Goal: Task Accomplishment & Management: Manage account settings

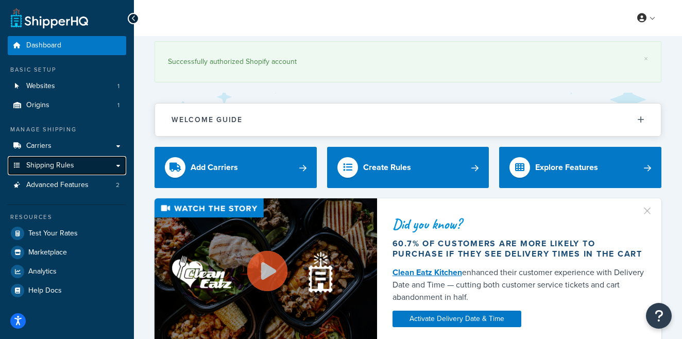
click at [50, 169] on span "Shipping Rules" at bounding box center [50, 165] width 48 height 9
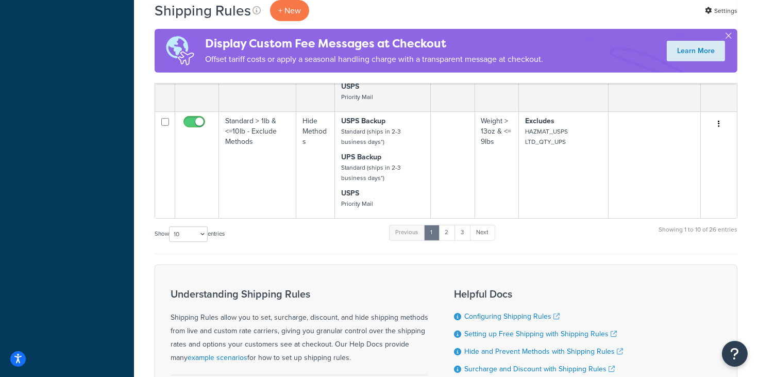
scroll to position [944, 0]
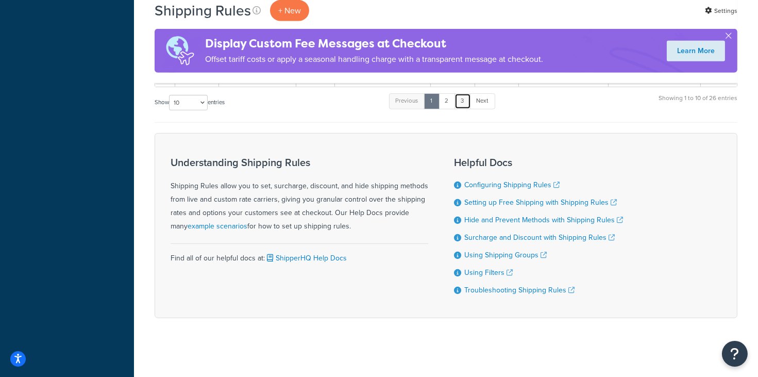
click at [463, 98] on link "3" at bounding box center [462, 100] width 16 height 15
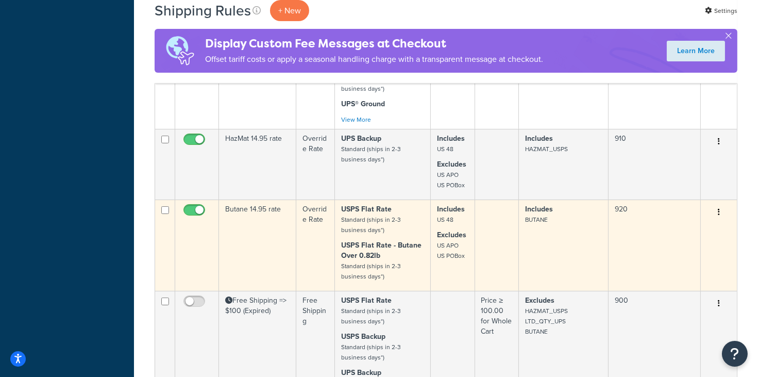
scroll to position [387, 0]
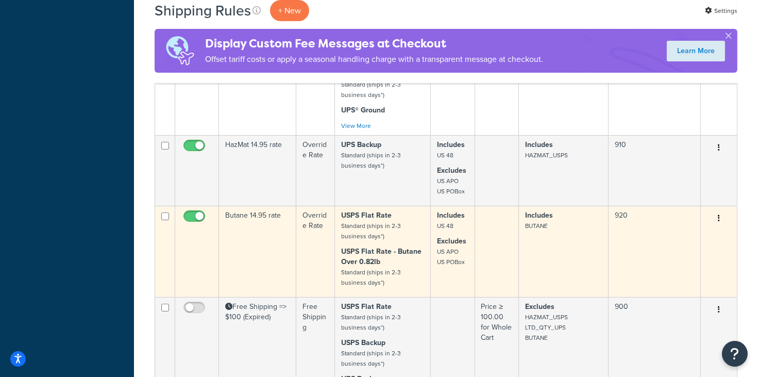
click at [260, 228] on td "Butane 14.95 rate" at bounding box center [257, 251] width 77 height 91
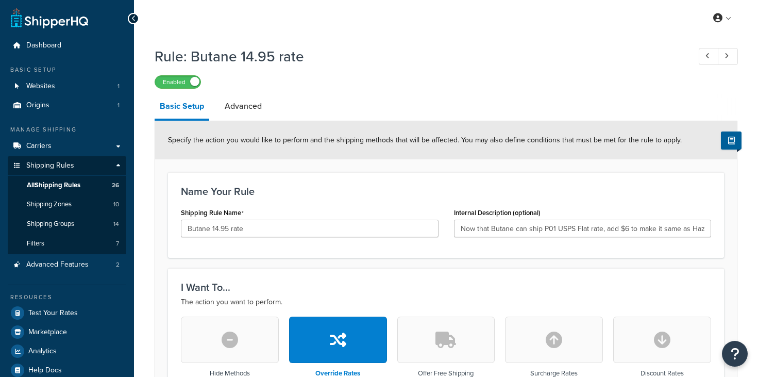
select select "LOCATION"
click at [64, 222] on span "Shipping Groups" at bounding box center [50, 224] width 47 height 9
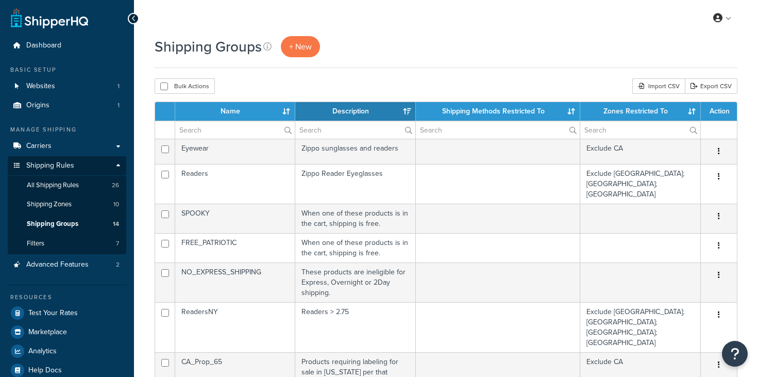
select select "15"
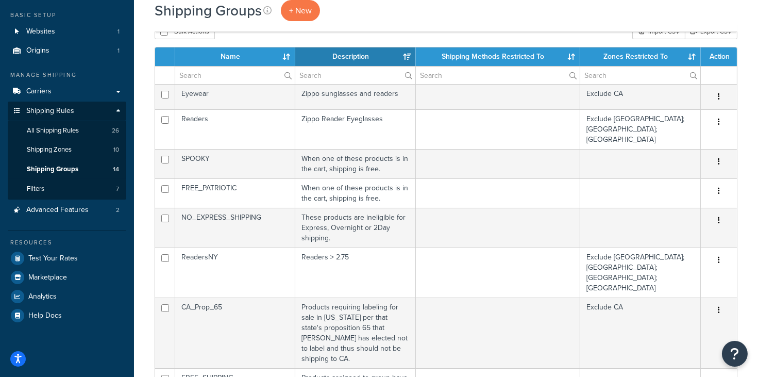
scroll to position [52, 0]
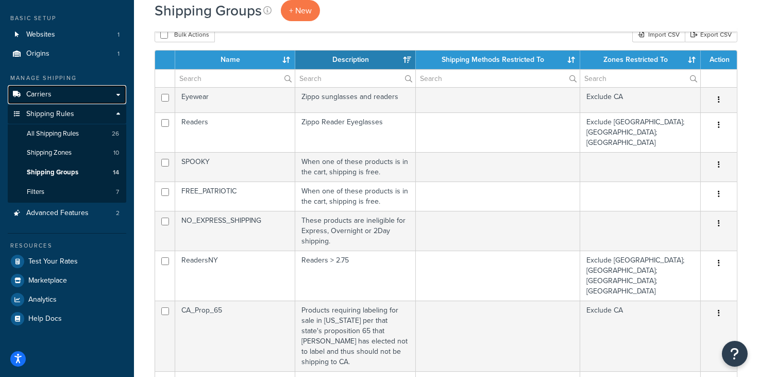
click at [67, 92] on link "Carriers" at bounding box center [67, 94] width 119 height 19
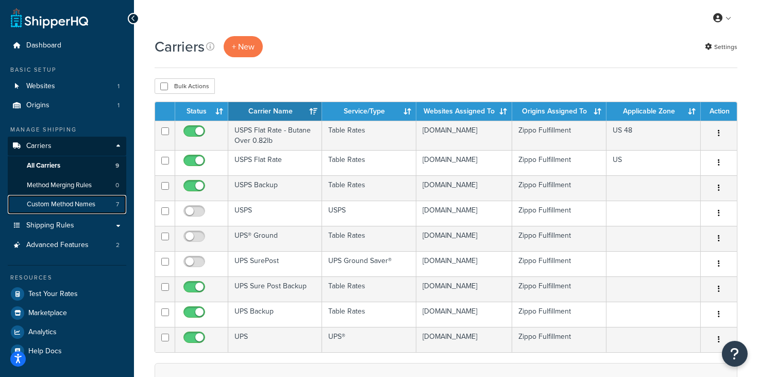
click at [58, 207] on span "Custom Method Names" at bounding box center [61, 204] width 69 height 9
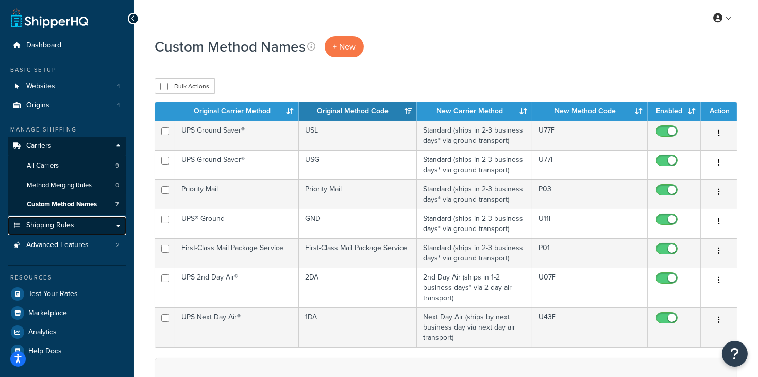
click at [62, 227] on span "Shipping Rules" at bounding box center [50, 225] width 48 height 9
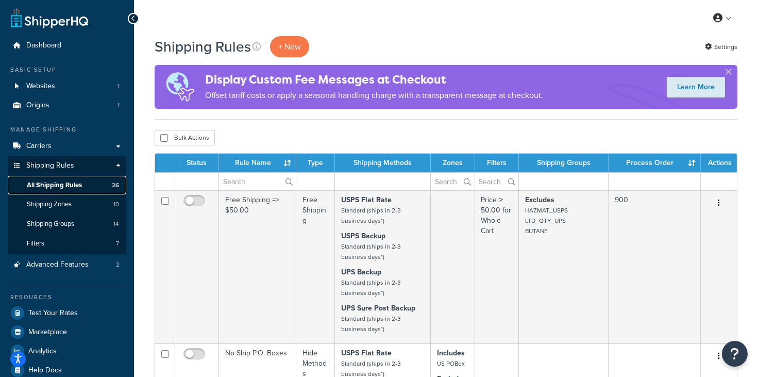
click at [61, 186] on span "All Shipping Rules" at bounding box center [54, 185] width 55 height 9
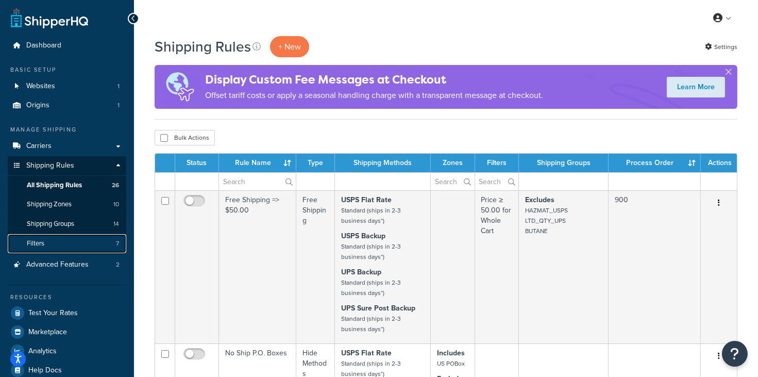
click at [68, 245] on link "Filters 7" at bounding box center [67, 243] width 119 height 19
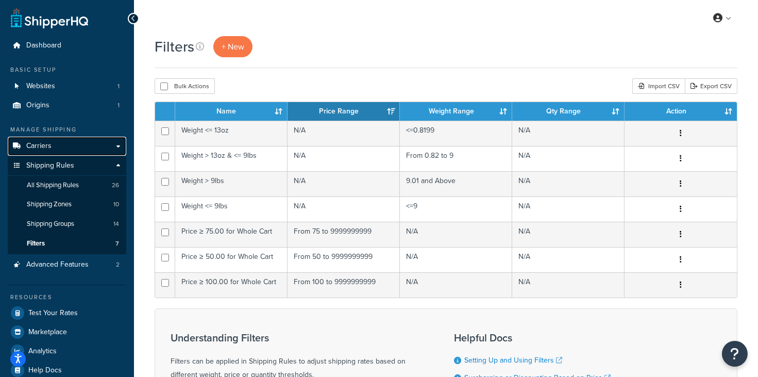
click at [73, 145] on link "Carriers" at bounding box center [67, 146] width 119 height 19
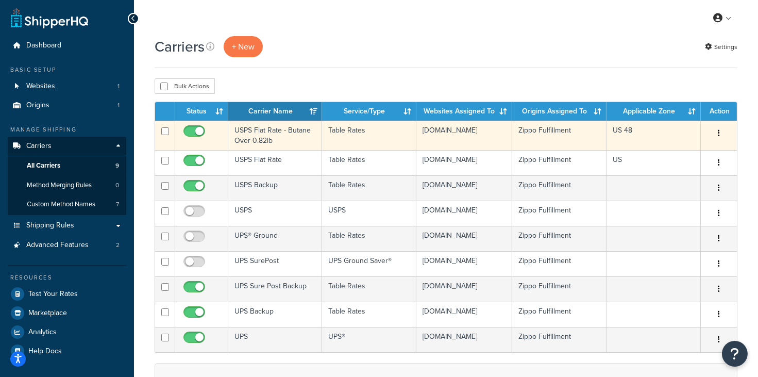
click at [293, 138] on td "USPS Flat Rate - Butane Over 0.82lb" at bounding box center [275, 135] width 94 height 29
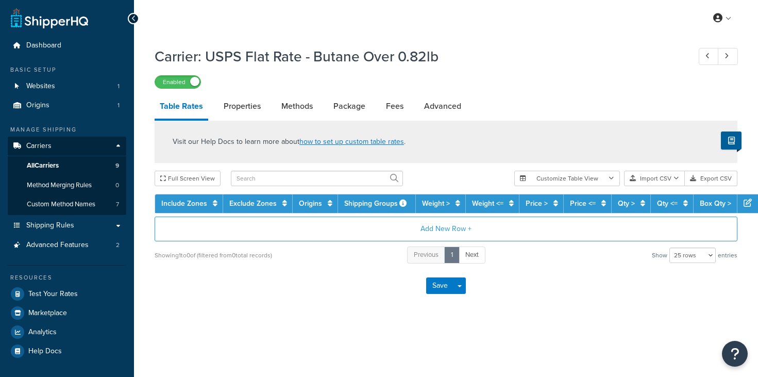
select select "25"
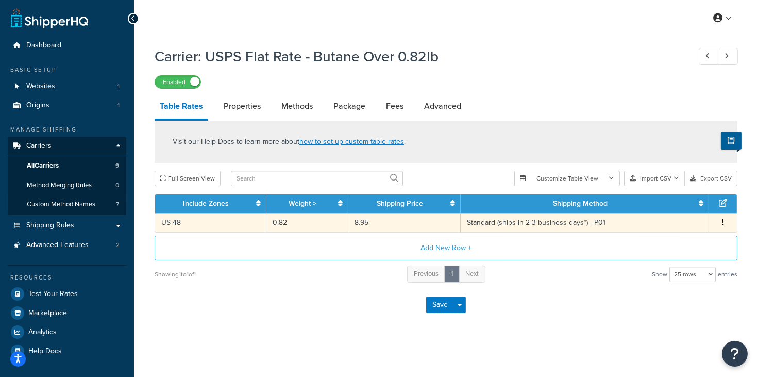
click at [390, 222] on td "8.95" at bounding box center [404, 222] width 112 height 19
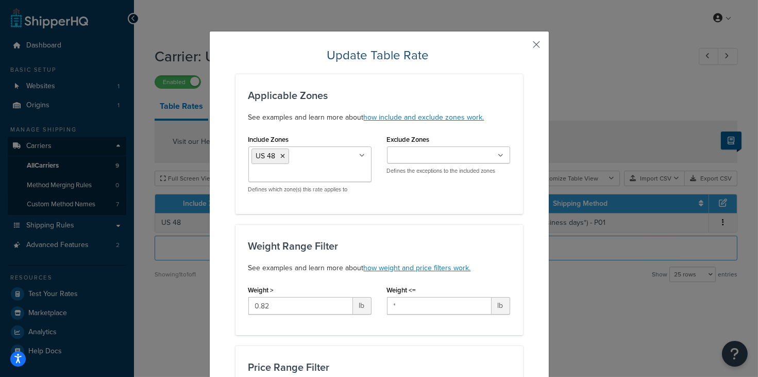
click at [523, 47] on button "button" at bounding box center [521, 48] width 3 height 3
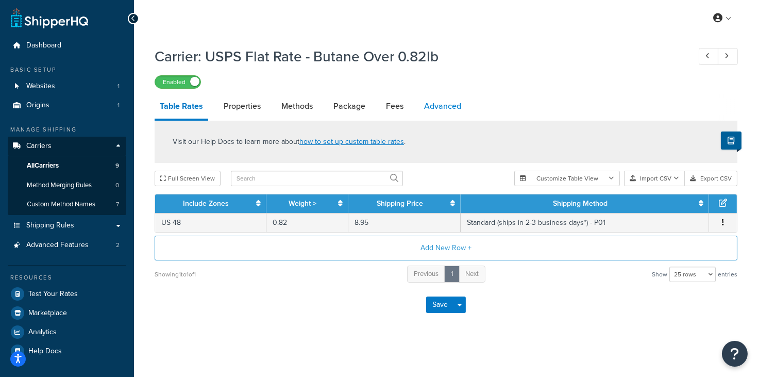
click at [436, 104] on link "Advanced" at bounding box center [442, 106] width 47 height 25
select select "false"
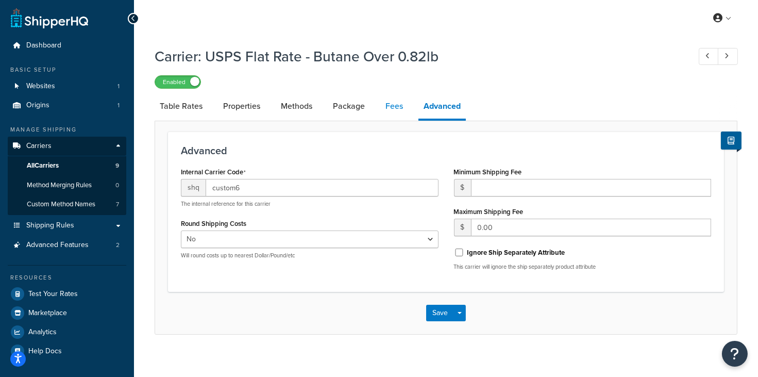
click at [394, 106] on link "Fees" at bounding box center [394, 106] width 28 height 25
select select "AFTER"
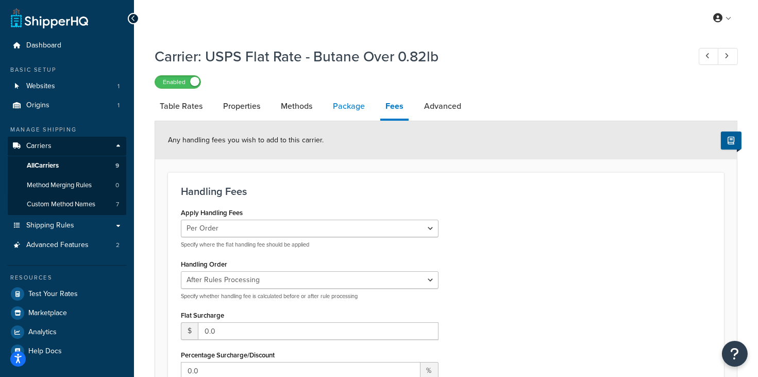
click at [345, 107] on link "Package" at bounding box center [349, 106] width 42 height 25
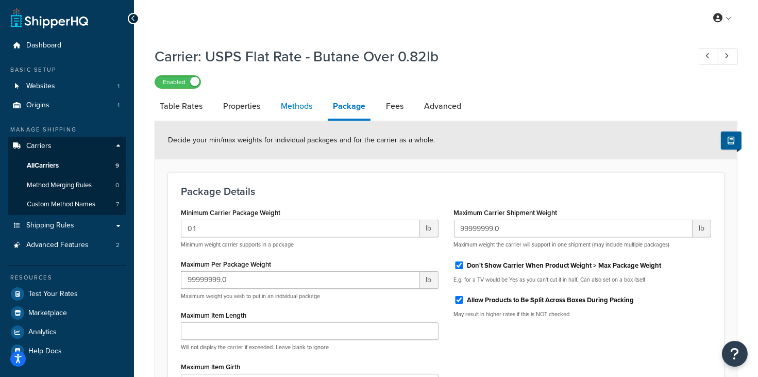
click at [297, 107] on link "Methods" at bounding box center [297, 106] width 42 height 25
select select "25"
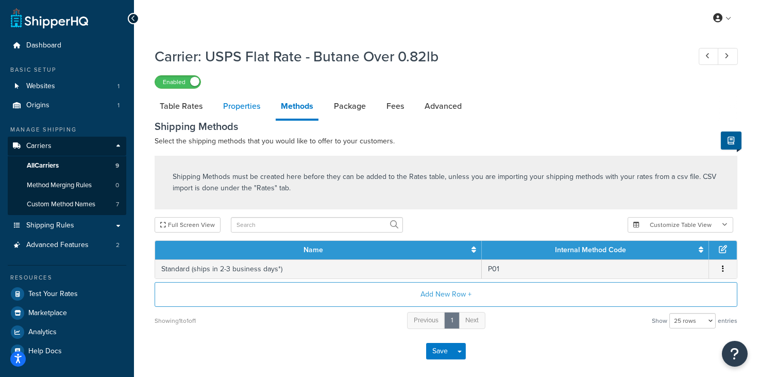
click at [245, 107] on link "Properties" at bounding box center [241, 106] width 47 height 25
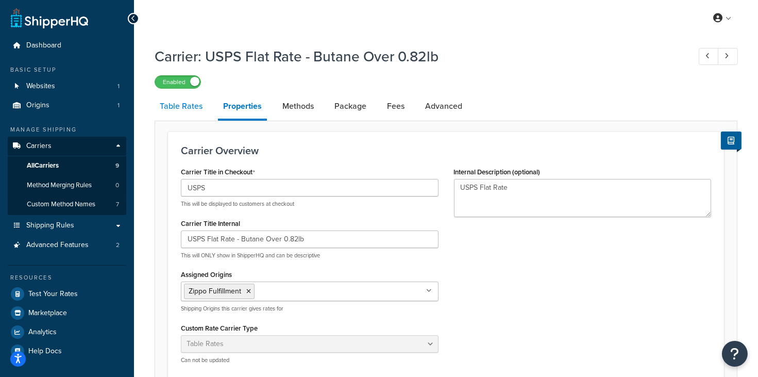
click at [189, 113] on link "Table Rates" at bounding box center [181, 106] width 53 height 25
select select "25"
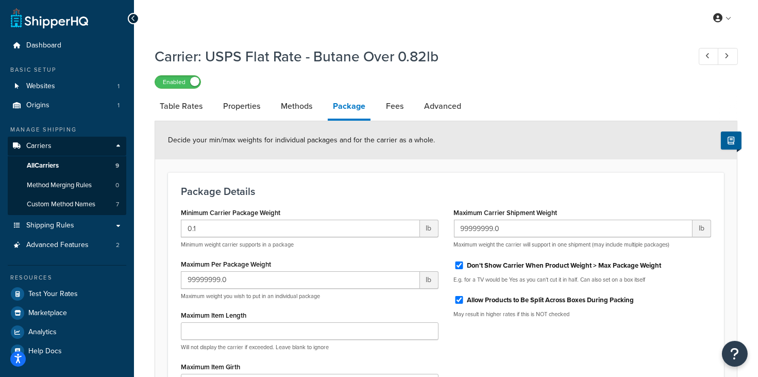
select select "AFTER"
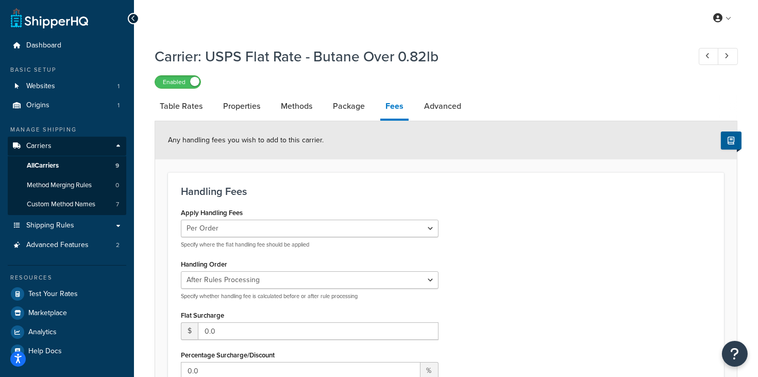
select select "false"
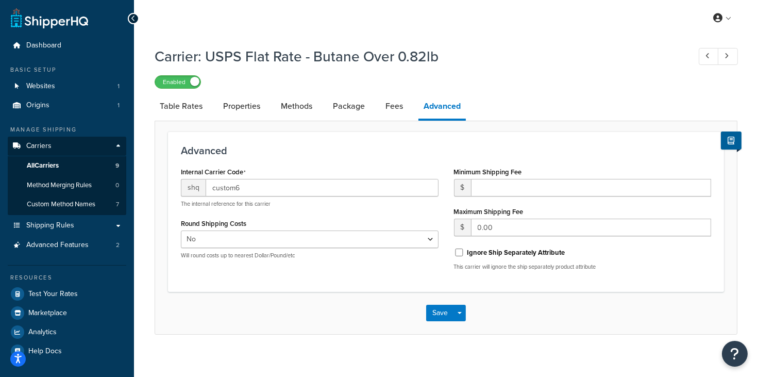
select select "25"
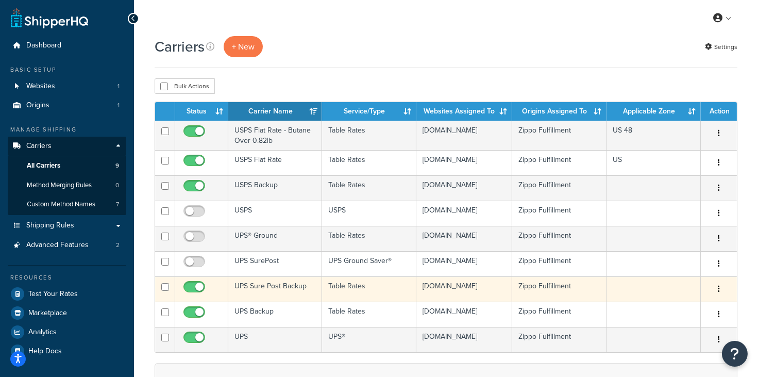
click at [287, 287] on td "UPS Sure Post Backup" at bounding box center [275, 288] width 94 height 25
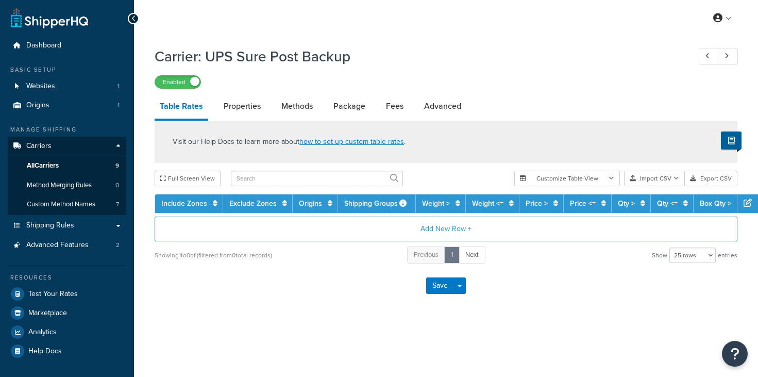
select select "25"
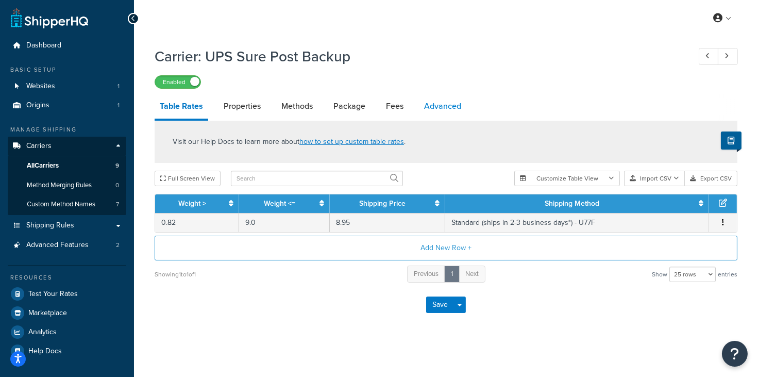
click at [447, 114] on link "Advanced" at bounding box center [442, 106] width 47 height 25
select select "false"
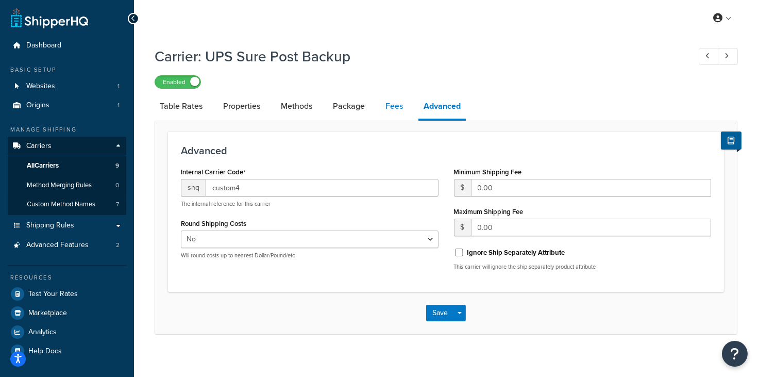
click at [390, 107] on link "Fees" at bounding box center [394, 106] width 28 height 25
select select "AFTER"
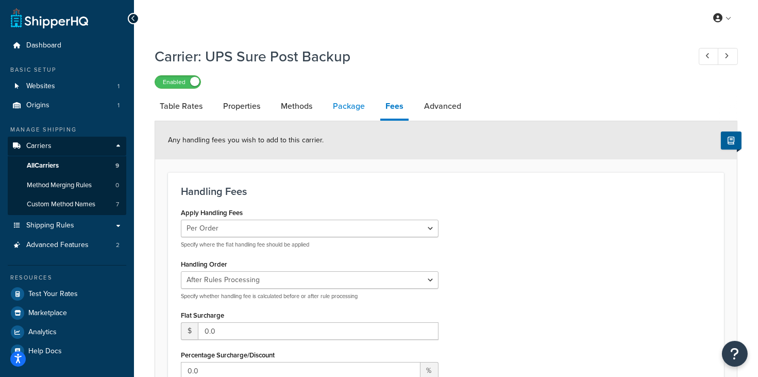
click at [351, 110] on link "Package" at bounding box center [349, 106] width 42 height 25
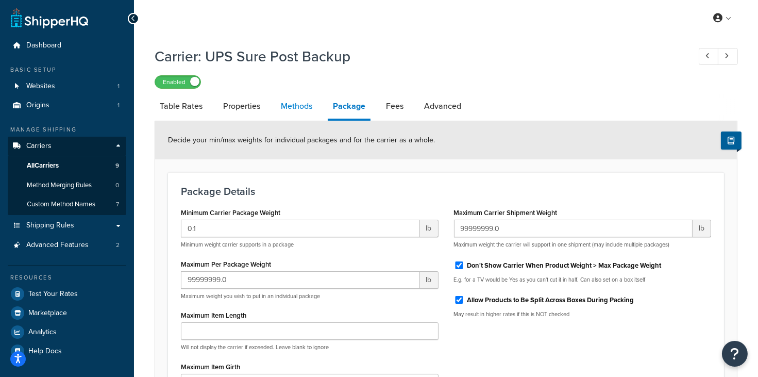
click at [300, 112] on link "Methods" at bounding box center [297, 106] width 42 height 25
select select "25"
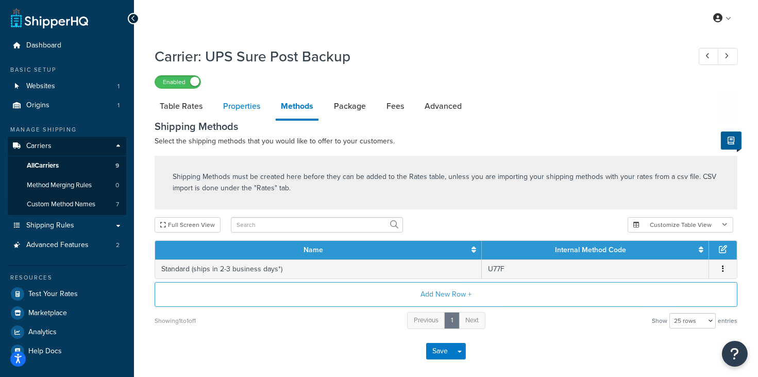
click at [246, 108] on link "Properties" at bounding box center [241, 106] width 47 height 25
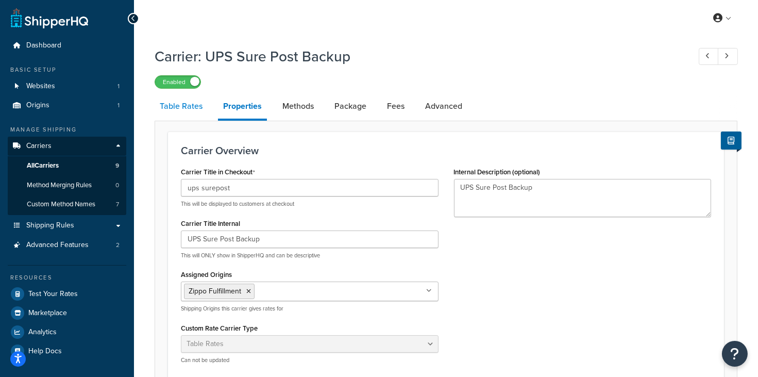
click at [176, 108] on link "Table Rates" at bounding box center [181, 106] width 53 height 25
select select "25"
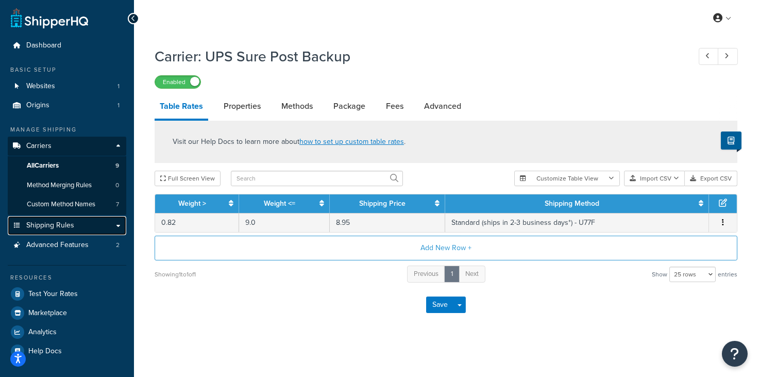
click at [58, 223] on span "Shipping Rules" at bounding box center [50, 225] width 48 height 9
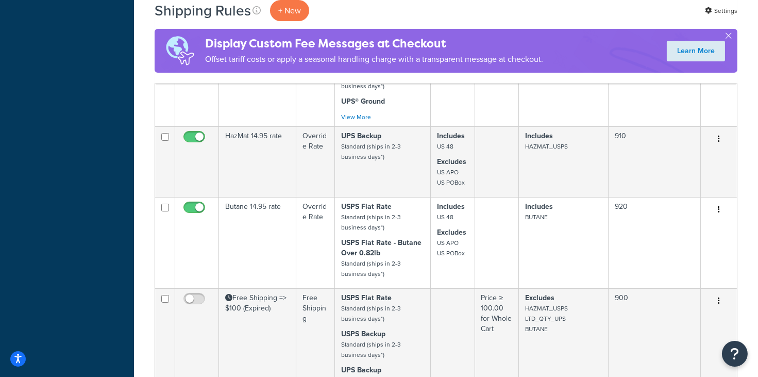
scroll to position [349, 0]
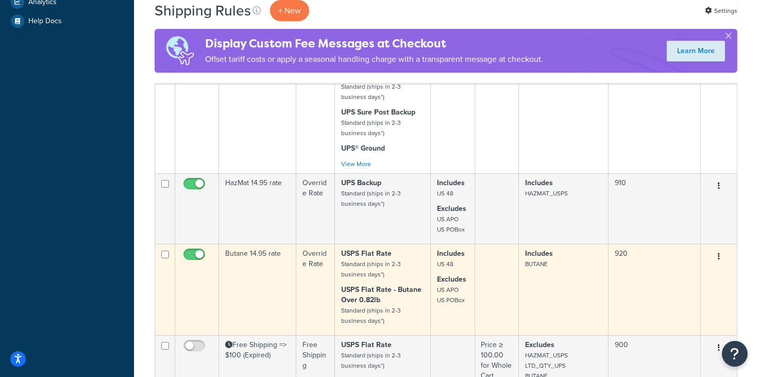
click at [718, 255] on icon "button" at bounding box center [719, 255] width 2 height 7
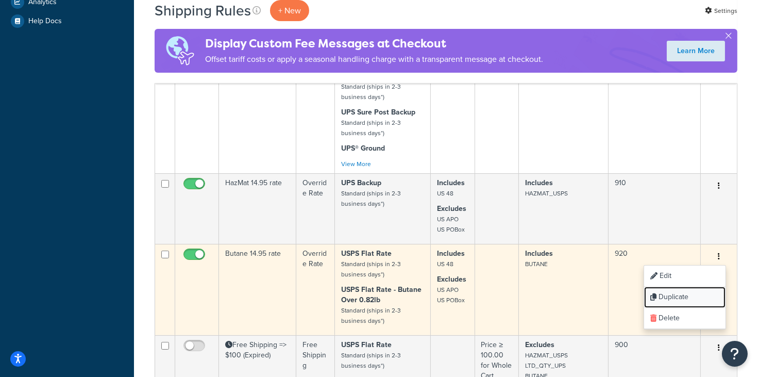
click at [679, 293] on link "Duplicate" at bounding box center [684, 297] width 81 height 21
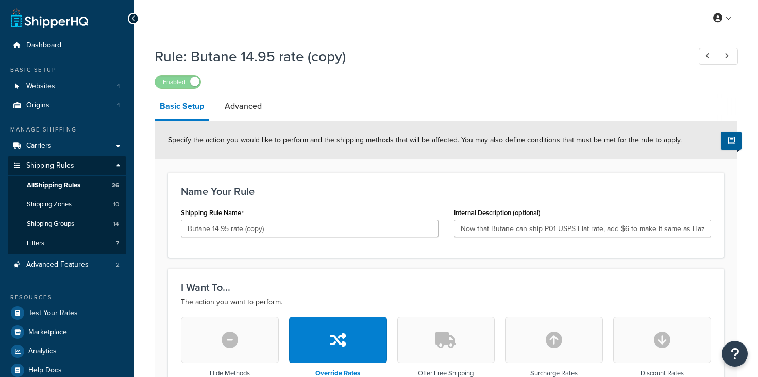
select select "LOCATION"
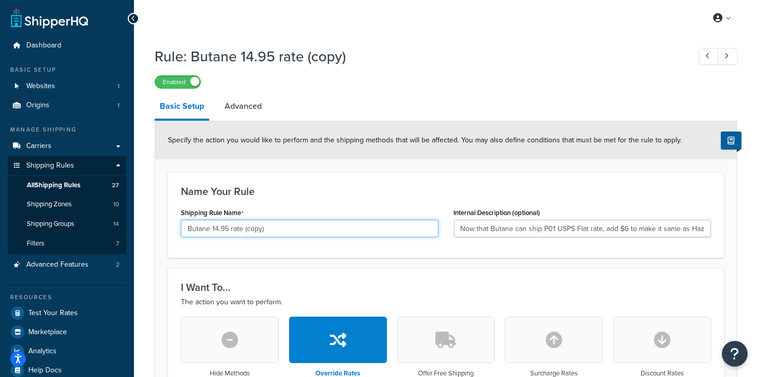
drag, startPoint x: 210, startPoint y: 229, endPoint x: 177, endPoint y: 229, distance: 33.0
click at [177, 229] on div "Shipping Rule Name Butane 14.95 rate (copy)" at bounding box center [309, 225] width 273 height 40
drag, startPoint x: 282, startPoint y: 232, endPoint x: 251, endPoint y: 229, distance: 31.1
click at [251, 229] on input "Heatbank 14.95 rate (copy)" at bounding box center [310, 229] width 258 height 18
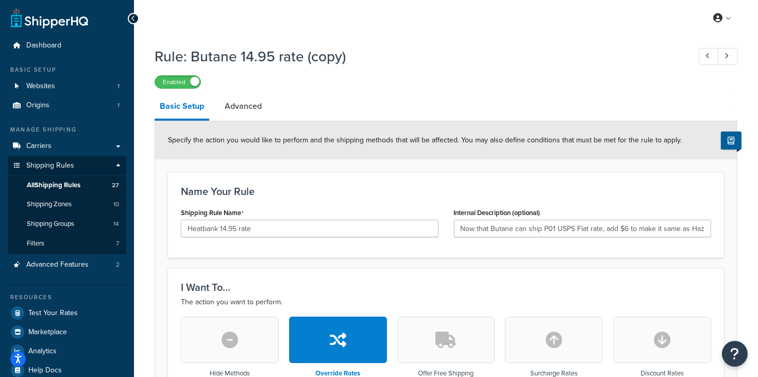
click at [366, 46] on h1 "Rule: Butane 14.95 rate (copy)" at bounding box center [417, 56] width 525 height 20
click at [193, 83] on span at bounding box center [194, 81] width 9 height 9
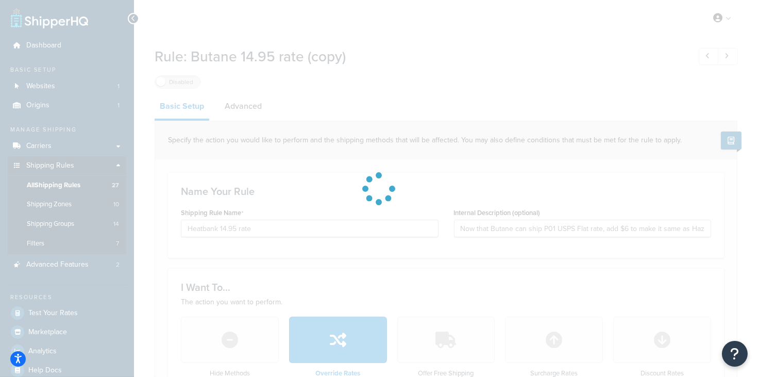
type input "Butane 14.95 rate (copy) - 1"
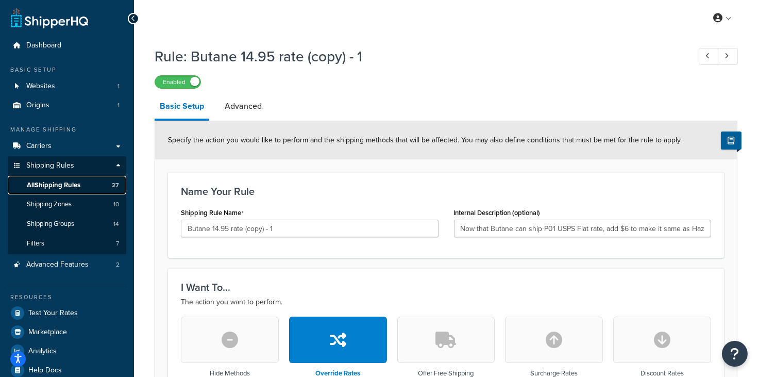
click at [74, 185] on span "All Shipping Rules" at bounding box center [54, 185] width 54 height 9
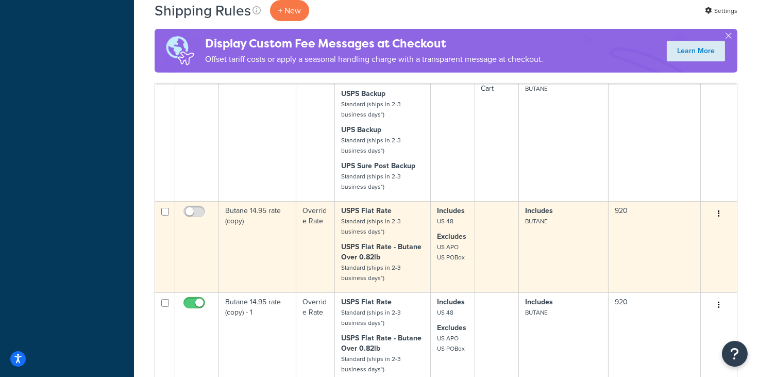
scroll to position [789, 0]
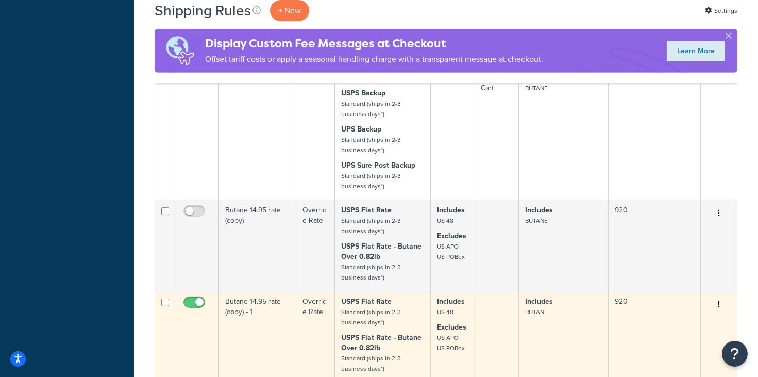
click at [719, 302] on icon "button" at bounding box center [719, 303] width 2 height 7
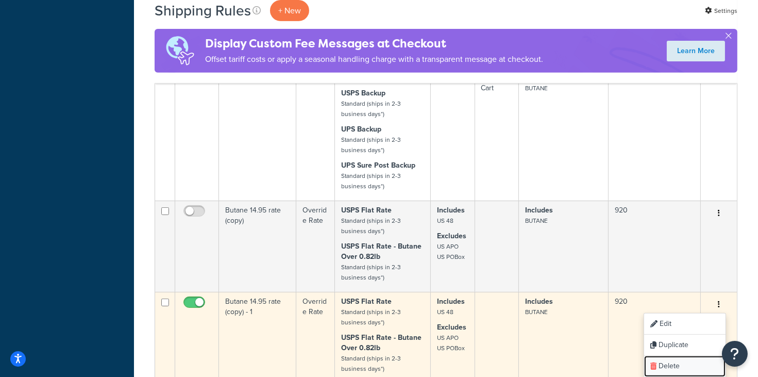
click at [673, 361] on link "Delete" at bounding box center [684, 366] width 81 height 21
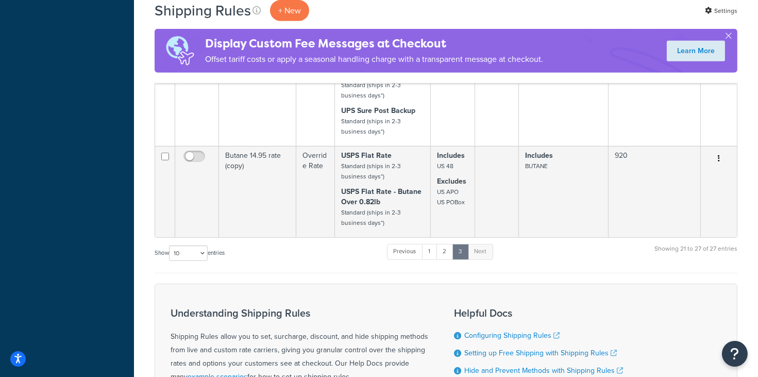
scroll to position [878, 0]
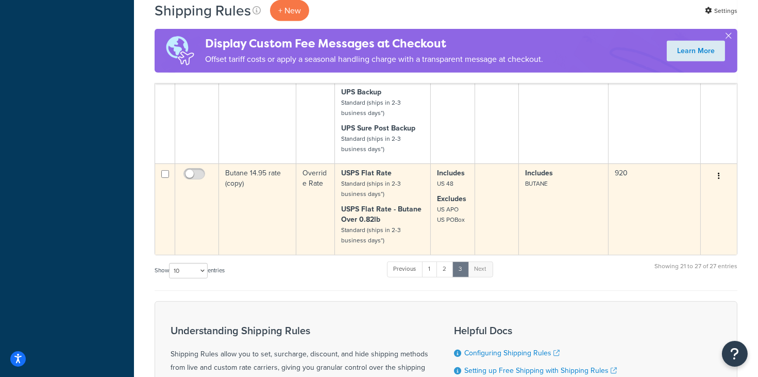
click at [718, 174] on icon "button" at bounding box center [719, 175] width 2 height 7
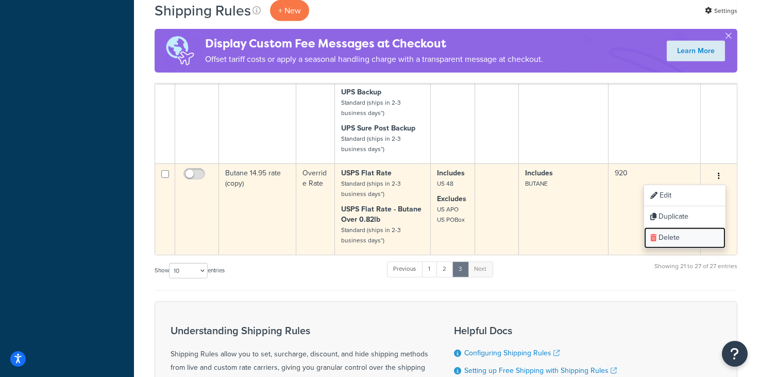
click at [671, 234] on link "Delete" at bounding box center [684, 237] width 81 height 21
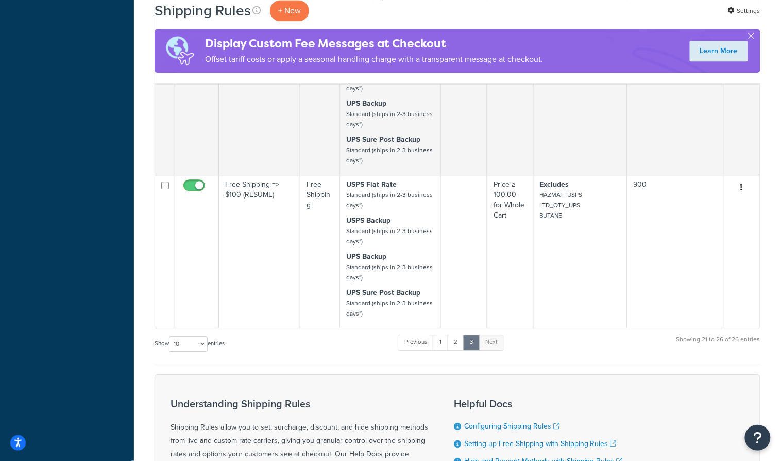
scroll to position [714, 0]
click at [459, 340] on link "2" at bounding box center [455, 341] width 17 height 15
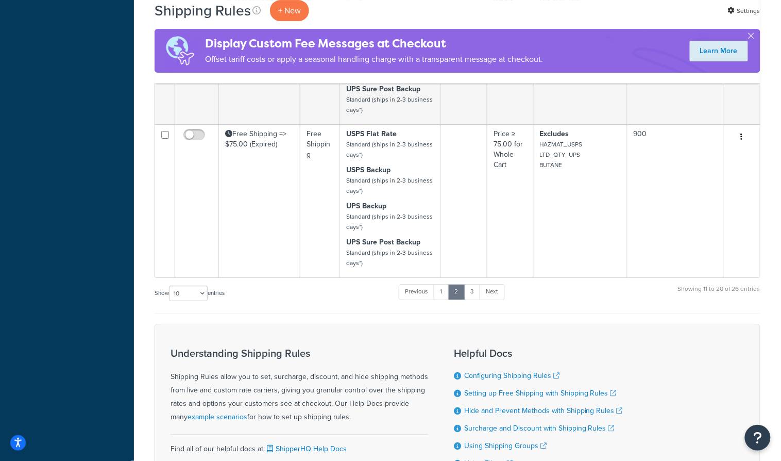
scroll to position [1045, 0]
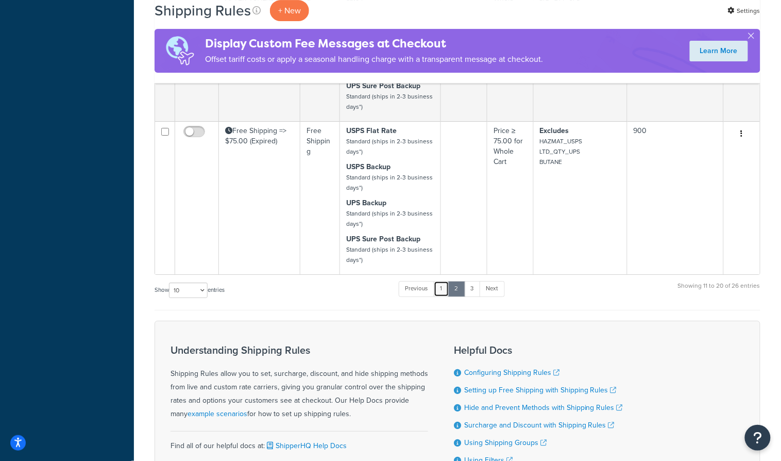
click at [443, 281] on link "1" at bounding box center [441, 288] width 15 height 15
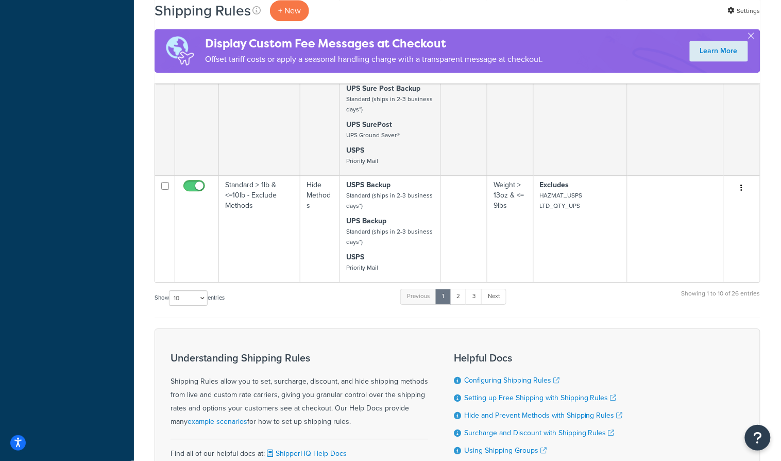
scroll to position [807, 0]
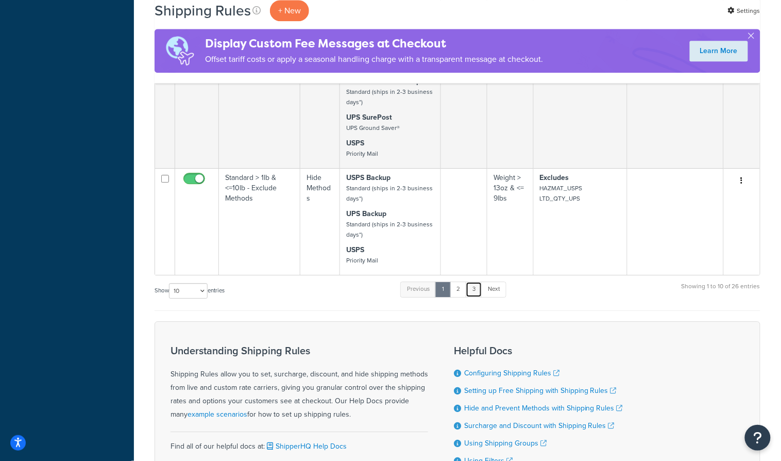
click at [475, 285] on link "3" at bounding box center [474, 288] width 16 height 15
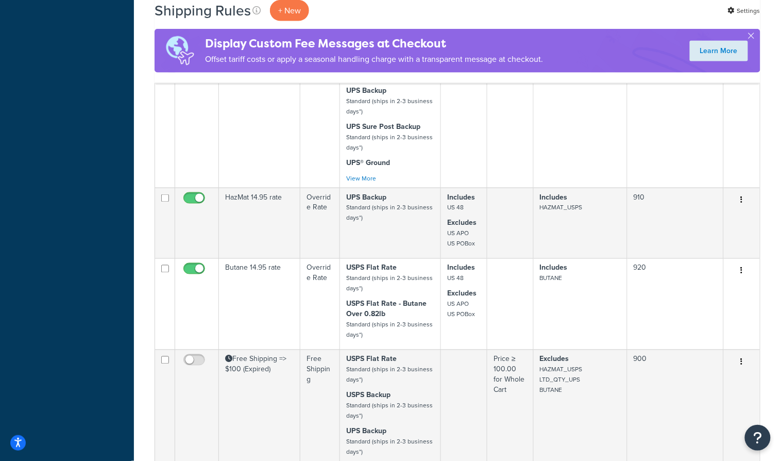
scroll to position [385, 0]
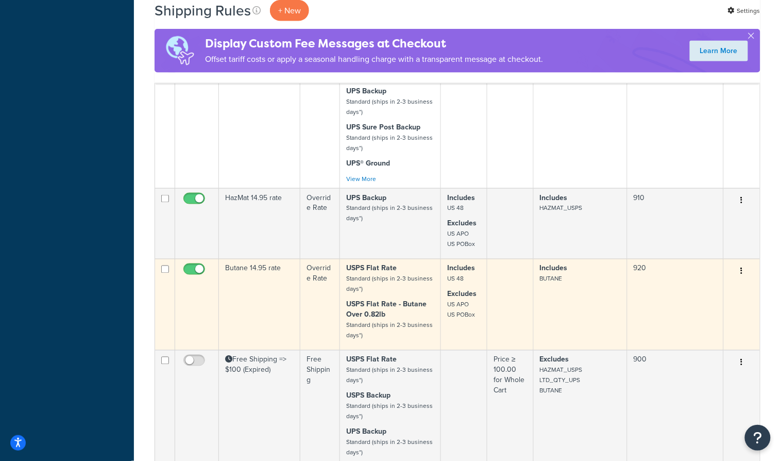
click at [743, 269] on icon "button" at bounding box center [742, 270] width 2 height 7
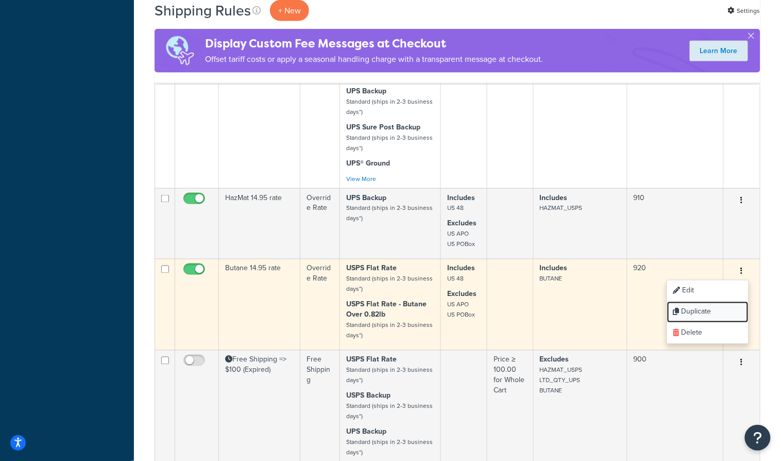
click at [701, 308] on link "Duplicate" at bounding box center [707, 311] width 81 height 21
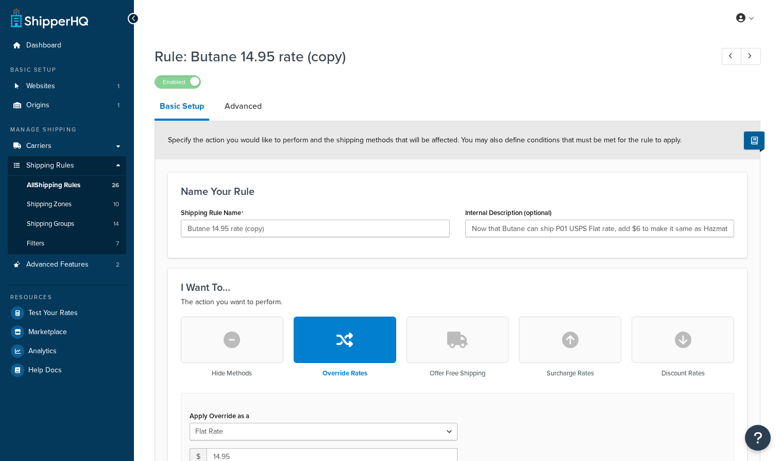
select select "LOCATION"
click at [285, 229] on input "Butane 14.95 rate (copy)" at bounding box center [315, 229] width 269 height 18
drag, startPoint x: 285, startPoint y: 229, endPoint x: 232, endPoint y: 229, distance: 53.1
click at [232, 229] on input "Butane 14.95 rate (copy)" at bounding box center [315, 229] width 269 height 18
drag, startPoint x: 210, startPoint y: 229, endPoint x: 174, endPoint y: 229, distance: 36.1
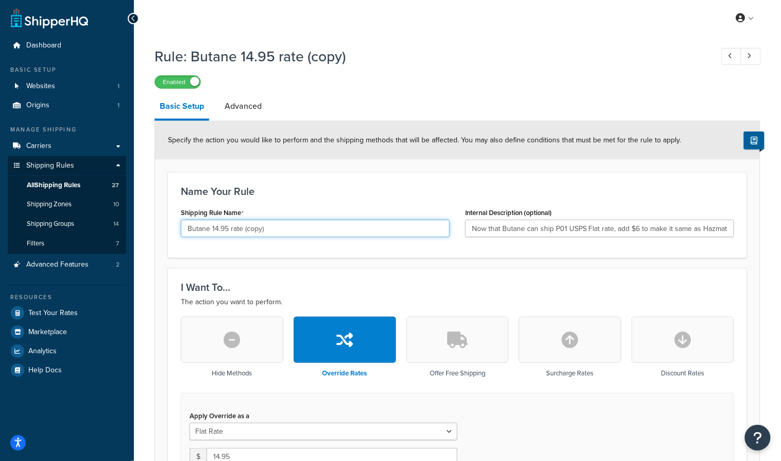
click at [174, 229] on div "Shipping Rule Name Butane 14.95 rate (copy)" at bounding box center [315, 225] width 284 height 40
click at [279, 233] on input "Heatbank 14.95 rate (copy)" at bounding box center [315, 229] width 269 height 18
type input "Heatbank 14.95 rate & U77F"
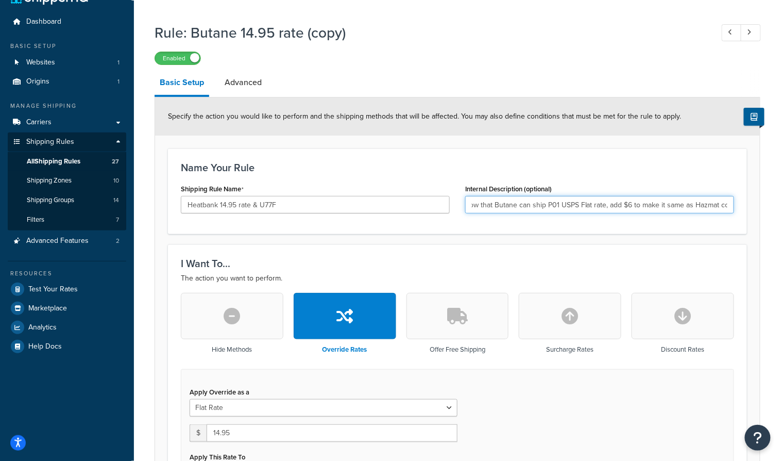
scroll to position [0, 14]
drag, startPoint x: 624, startPoint y: 205, endPoint x: 727, endPoint y: 209, distance: 102.6
click at [727, 209] on input "Now that Butane can ship P01 USPS Flat rate, add $6 to make it same as Hazmat c…" at bounding box center [599, 205] width 269 height 18
click at [621, 207] on input "Now that Butane can ship P01 USPS Flat rate, add $6 to make it same as Hazmat c…" at bounding box center [599, 205] width 269 height 18
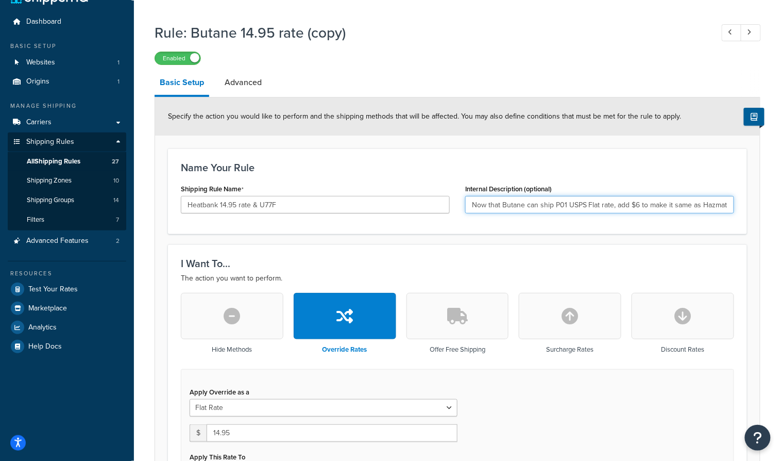
drag, startPoint x: 599, startPoint y: 204, endPoint x: 456, endPoint y: 201, distance: 143.3
click at [456, 201] on div "Shipping Rule Name Heatbank 14.95 rate & U77F Internal Description (optional) N…" at bounding box center [457, 201] width 569 height 40
click at [525, 200] on input "Now that Butane can ship P01 USPS Flat rate, add $6 to make it same as Hazmat c…" at bounding box center [599, 205] width 269 height 18
drag, startPoint x: 523, startPoint y: 206, endPoint x: 502, endPoint y: 206, distance: 20.6
click at [502, 206] on input "Now that Butane can ship P01 USPS Flat rate, add $6 to make it same as Hazmat c…" at bounding box center [599, 205] width 269 height 18
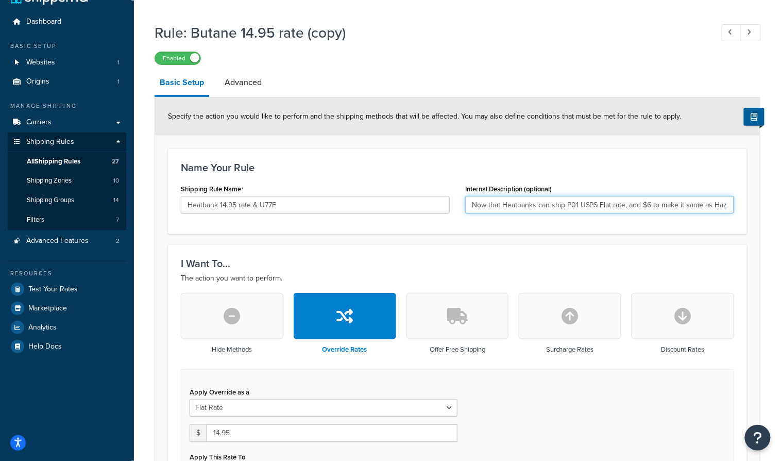
drag, startPoint x: 596, startPoint y: 205, endPoint x: 566, endPoint y: 205, distance: 29.9
click at [566, 205] on input "Now that Heatbanks can ship P01 USPS Flat rate, add $6 to make it same as Hazma…" at bounding box center [599, 205] width 269 height 18
click at [584, 205] on input "Now that Heatbanks can ship U77F Flat rate, add $6 to make it same as Hazmat co…" at bounding box center [599, 205] width 269 height 18
drag, startPoint x: 610, startPoint y: 208, endPoint x: 762, endPoint y: 208, distance: 152.5
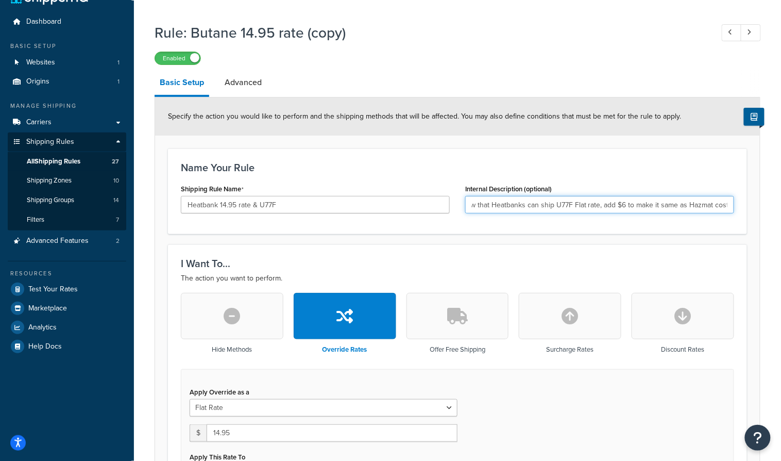
drag, startPoint x: 501, startPoint y: 205, endPoint x: 456, endPoint y: 205, distance: 45.9
click at [456, 205] on div "Shipping Rule Name Heatbank 14.95 rate & U77F Internal Description (optional) N…" at bounding box center [457, 201] width 569 height 40
type input "Heatbanks can ship U77F Flat rate"
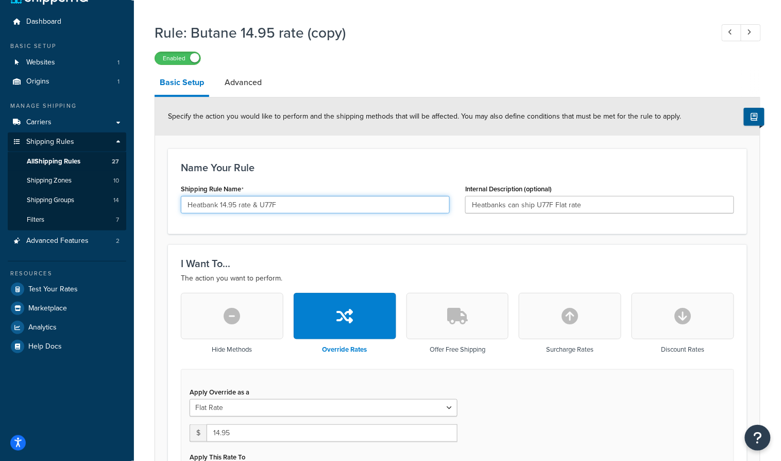
drag, startPoint x: 218, startPoint y: 207, endPoint x: 166, endPoint y: 207, distance: 52.0
type input "HEATBANK 14.95 rate & U77F"
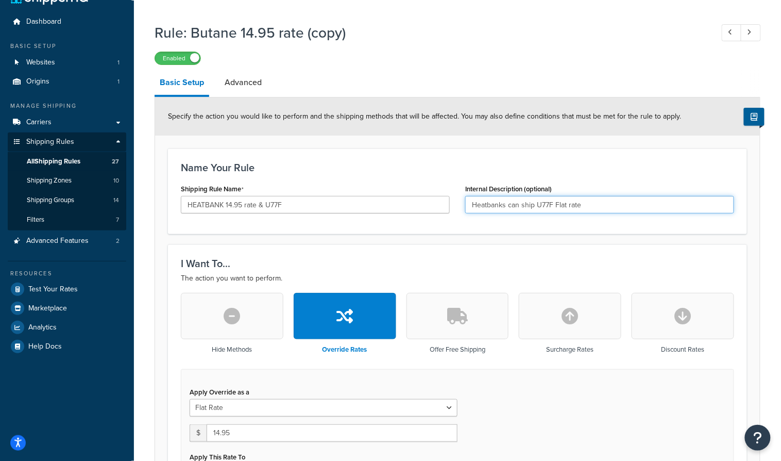
drag, startPoint x: 519, startPoint y: 204, endPoint x: 509, endPoint y: 204, distance: 10.3
click at [509, 204] on input "Heatbanks can ship U77F Flat rate" at bounding box center [599, 205] width 269 height 18
drag, startPoint x: 549, startPoint y: 205, endPoint x: 588, endPoint y: 203, distance: 39.7
click at [588, 203] on input "Heatbanks to ship U77F Flat rate" at bounding box center [599, 205] width 269 height 18
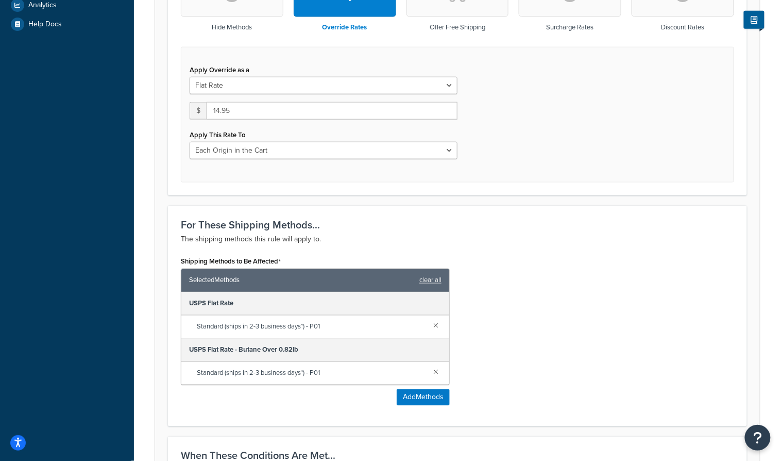
scroll to position [349, 0]
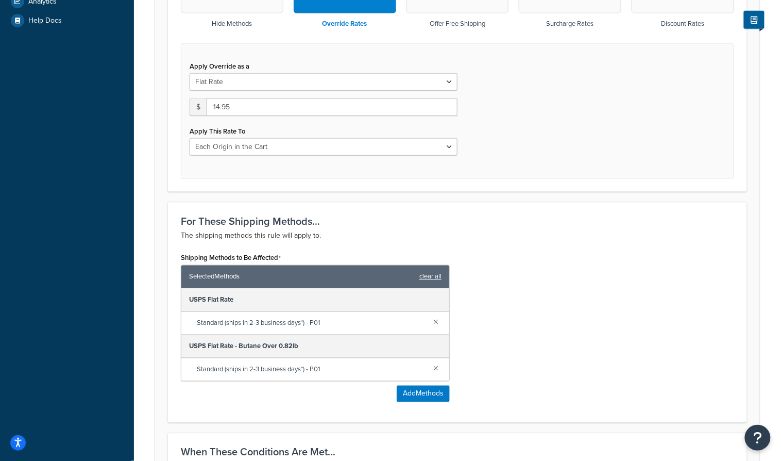
type input "Heatbanks to ship U77F versus U11F with the other HAZMAT_USPS group."
click at [434, 269] on link "clear all" at bounding box center [430, 276] width 22 height 14
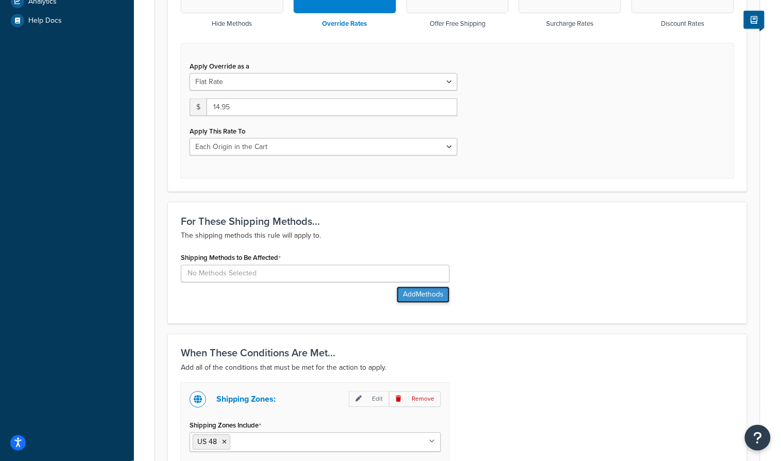
click at [420, 295] on button "Add Methods" at bounding box center [423, 295] width 53 height 16
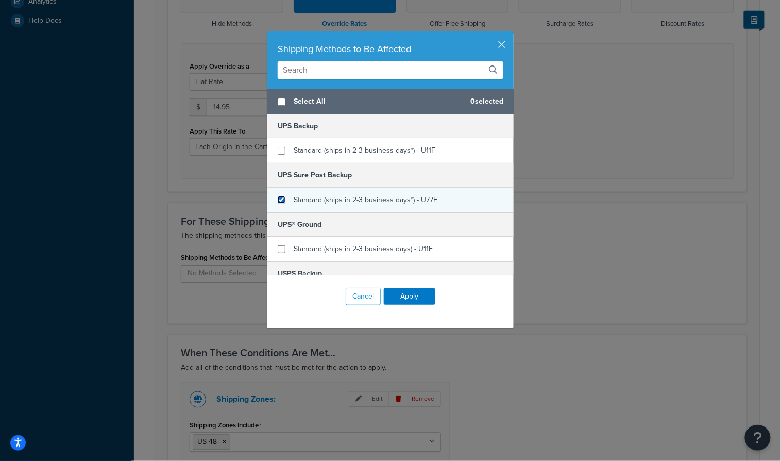
click at [281, 198] on input "checkbox" at bounding box center [282, 200] width 8 height 8
checkbox input "true"
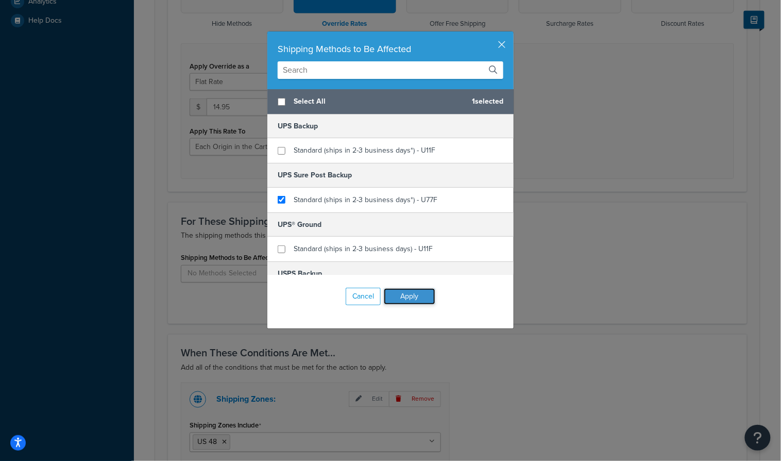
click at [420, 298] on button "Apply" at bounding box center [410, 296] width 52 height 16
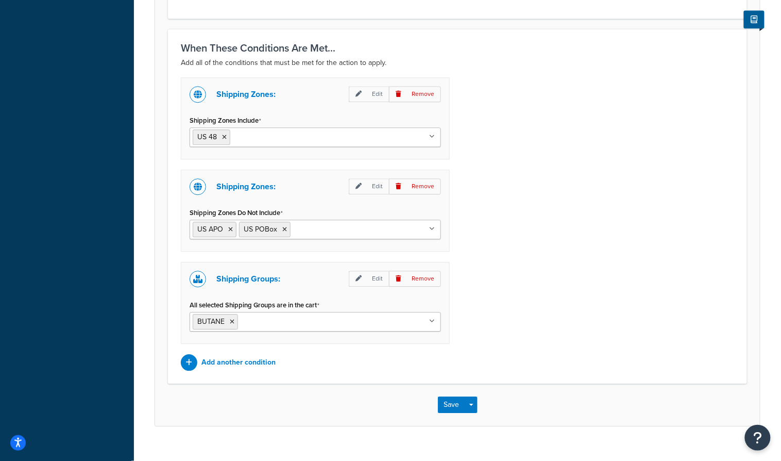
scroll to position [717, 0]
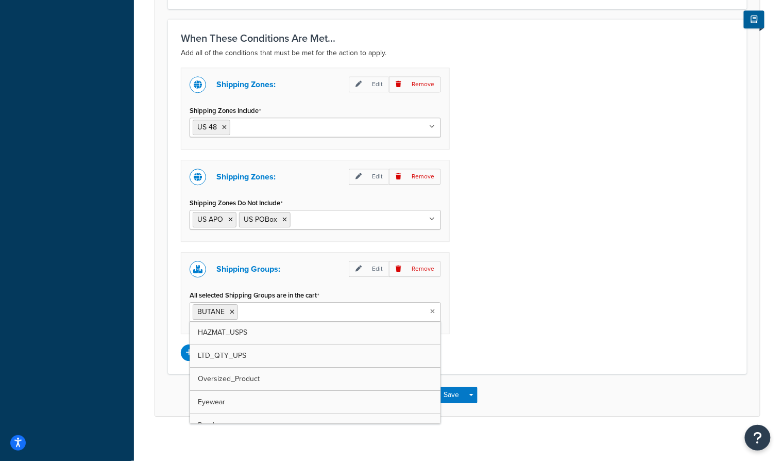
click at [416, 307] on ul "BUTANE" at bounding box center [315, 312] width 251 height 20
click at [502, 297] on div "Shipping Zones: Edit Remove Shipping Zones Include US 48 US APO US California M…" at bounding box center [457, 214] width 569 height 293
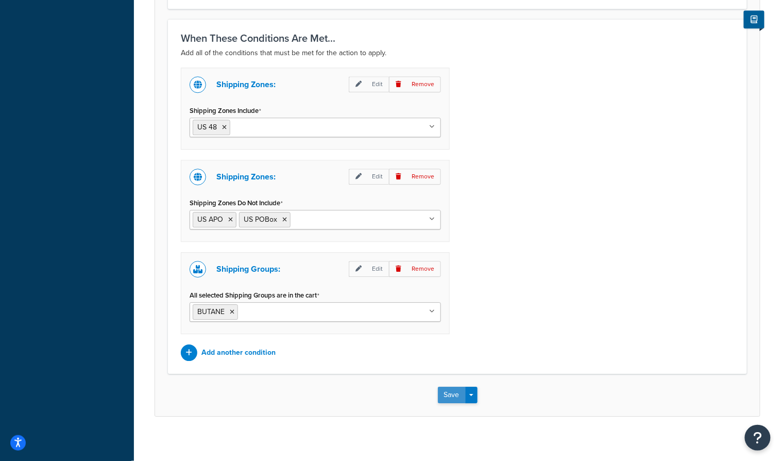
click at [456, 386] on button "Save" at bounding box center [452, 394] width 28 height 16
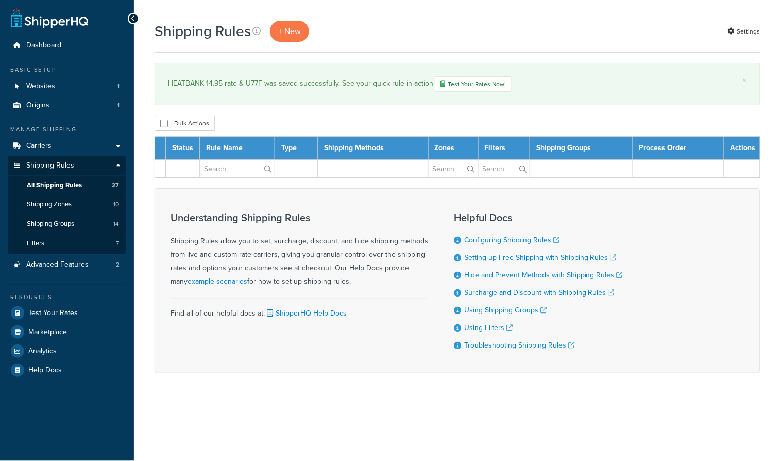
click at [240, 104] on div "× HEATBANK 14.95 rate & U77F was saved successfully. See your quick rule in act…" at bounding box center [458, 84] width 606 height 42
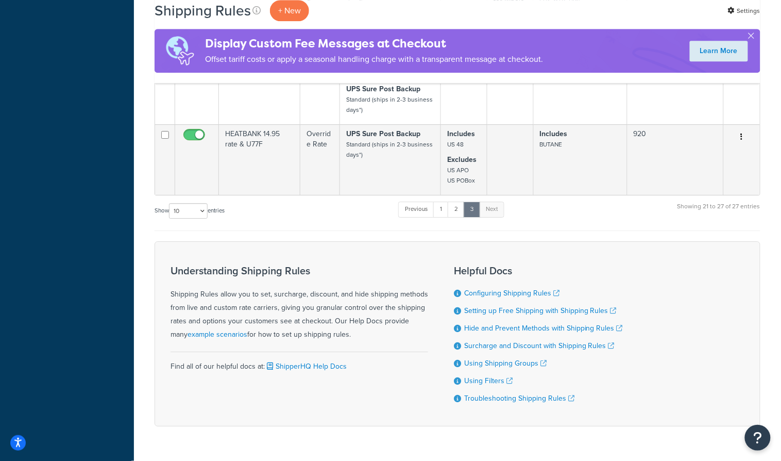
scroll to position [942, 0]
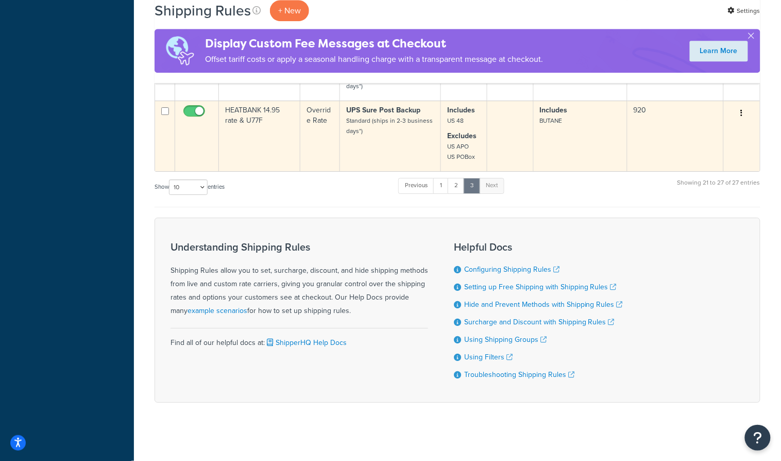
click at [198, 107] on input "checkbox" at bounding box center [195, 113] width 28 height 13
checkbox input "false"
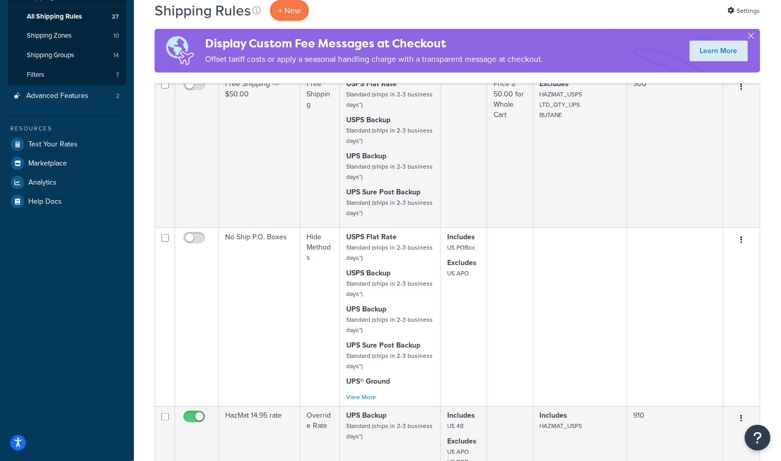
scroll to position [0, 0]
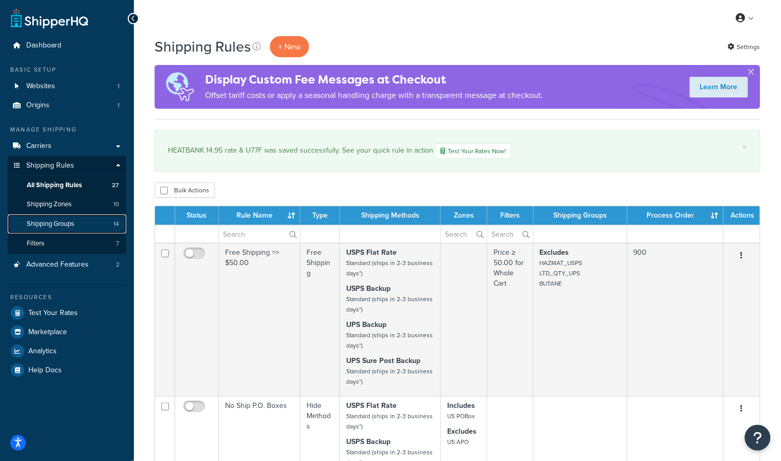
click at [64, 225] on span "Shipping Groups" at bounding box center [50, 224] width 47 height 9
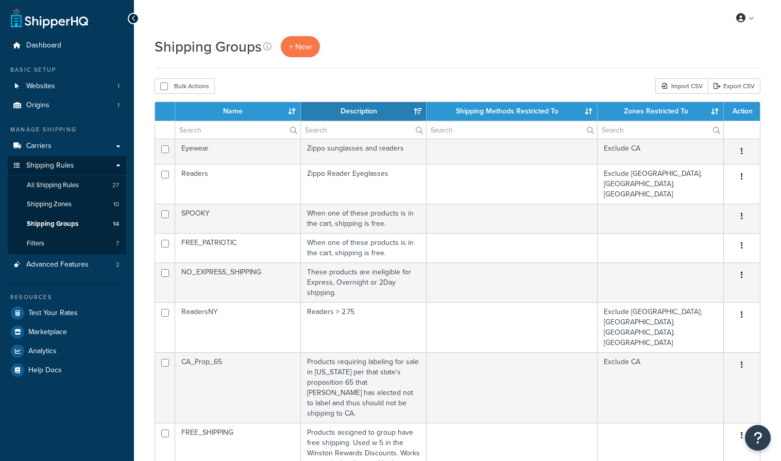
select select "15"
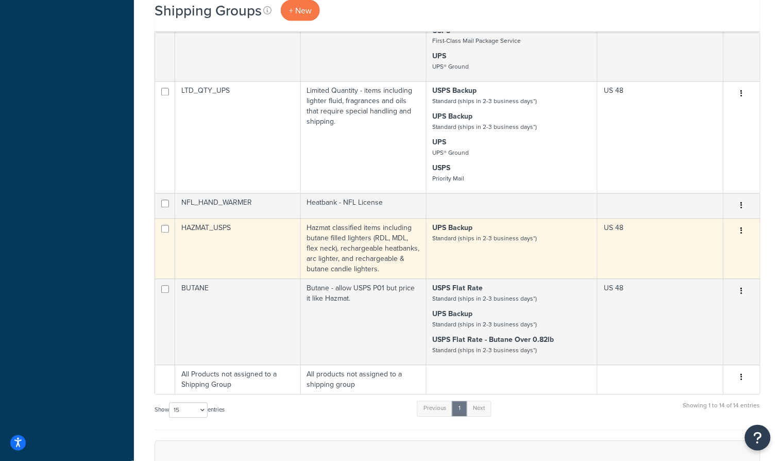
scroll to position [520, 0]
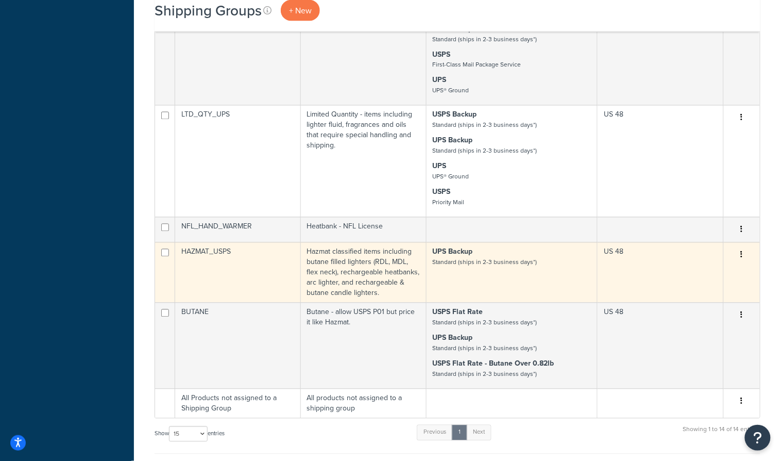
click at [743, 251] on icon "button" at bounding box center [742, 254] width 2 height 7
click at [710, 244] on link "Duplicate" at bounding box center [700, 243] width 81 height 21
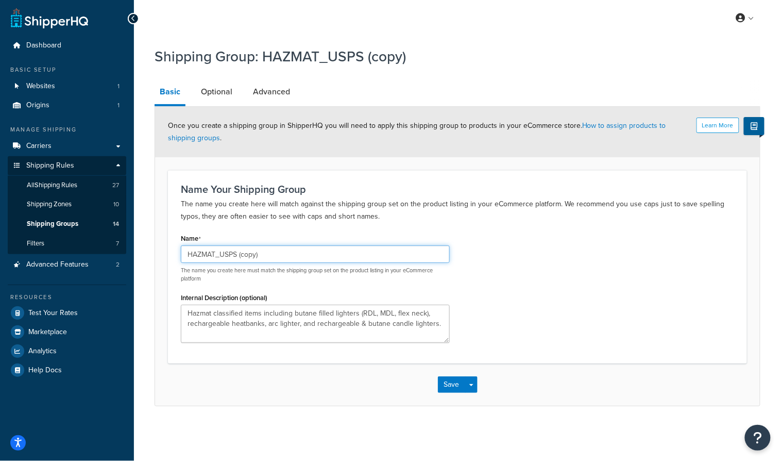
drag, startPoint x: 269, startPoint y: 252, endPoint x: 153, endPoint y: 249, distance: 116.0
click at [153, 249] on div "Shipping Group: HAZMAT_USPS (copy) Basic Optional Advanced Learn More Once you …" at bounding box center [457, 236] width 647 height 391
type input "HEATBANK"
click at [490, 250] on div "Name HEATBANK The name you create here must match the shipping group set on the…" at bounding box center [457, 291] width 569 height 120
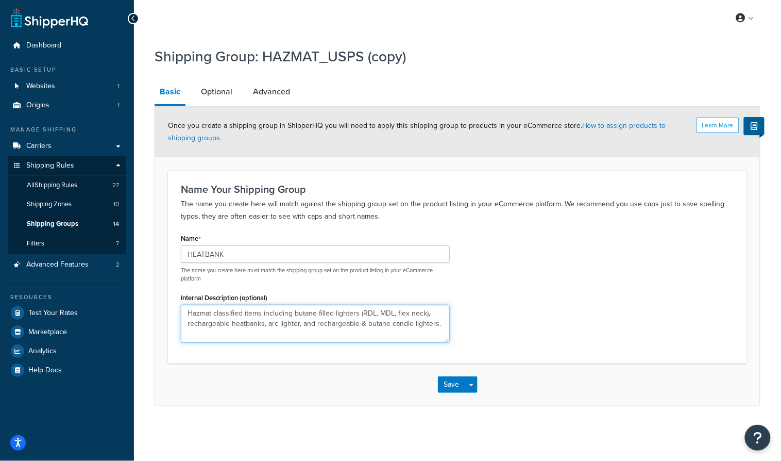
drag, startPoint x: 266, startPoint y: 325, endPoint x: 178, endPoint y: 325, distance: 88.1
click at [178, 325] on div "Name HEATBANK The name you create here must match the shipping group set on the…" at bounding box center [315, 291] width 284 height 120
drag, startPoint x: 358, startPoint y: 311, endPoint x: 169, endPoint y: 309, distance: 189.1
click at [169, 309] on div "Name Your Shipping Group The name you create here will match against the shippi…" at bounding box center [457, 266] width 579 height 193
click at [236, 314] on textarea "Hazmat classified items including butane filled lighters (RDL, MDL, flex neck),…" at bounding box center [315, 324] width 269 height 38
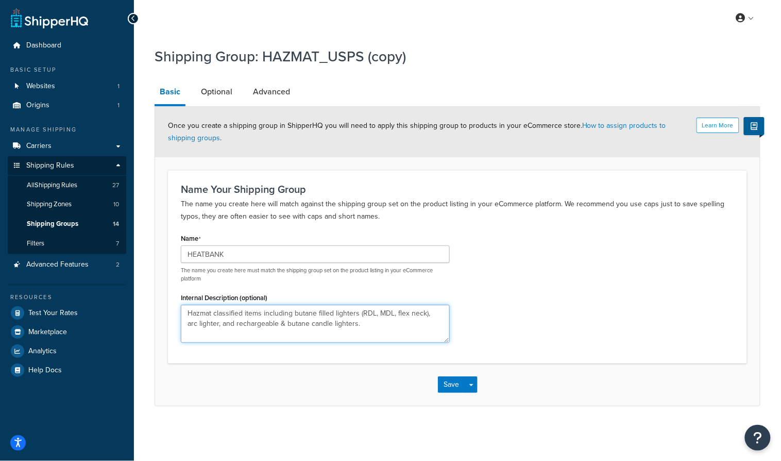
drag, startPoint x: 243, startPoint y: 314, endPoint x: 171, endPoint y: 312, distance: 72.7
click at [171, 312] on div "Name Your Shipping Group The name you create here will match against the shippi…" at bounding box center [457, 266] width 579 height 193
drag, startPoint x: 351, startPoint y: 327, endPoint x: 170, endPoint y: 302, distance: 183.6
click at [170, 302] on div "Name Your Shipping Group The name you create here will match against the shippi…" at bounding box center [457, 266] width 579 height 193
click at [193, 334] on textarea "Heatbanks to ship as U77F instead of U11F like all the other Hazmat items. This…" at bounding box center [315, 324] width 269 height 38
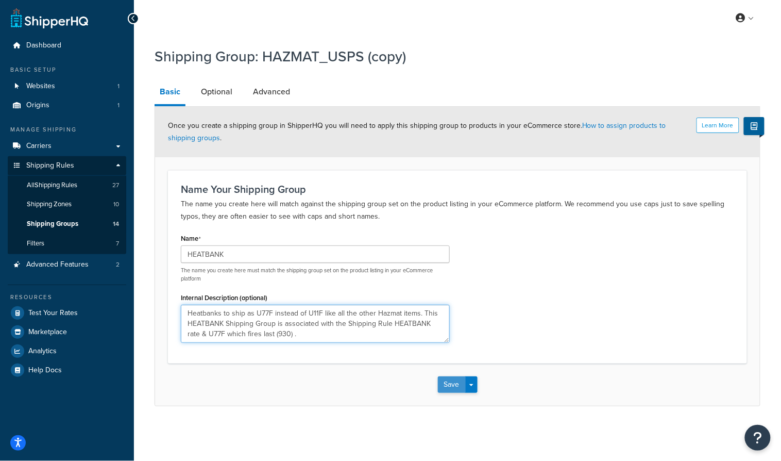
type textarea "Heatbanks to ship as U77F instead of U11F like all the other Hazmat items. This…"
click at [450, 381] on button "Save" at bounding box center [452, 384] width 28 height 16
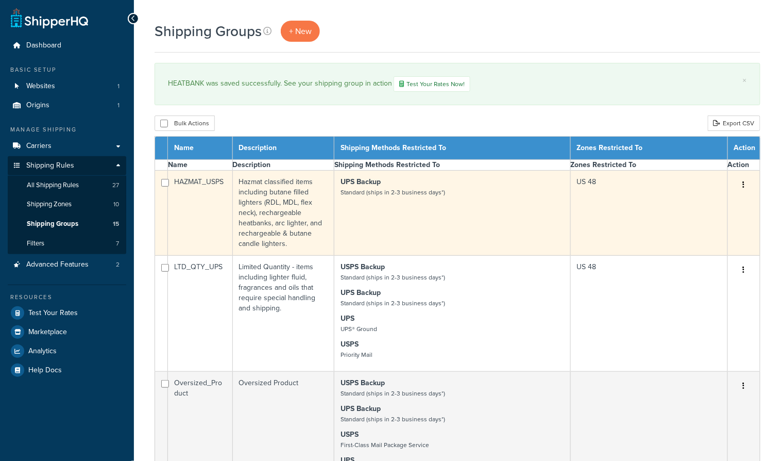
select select "15"
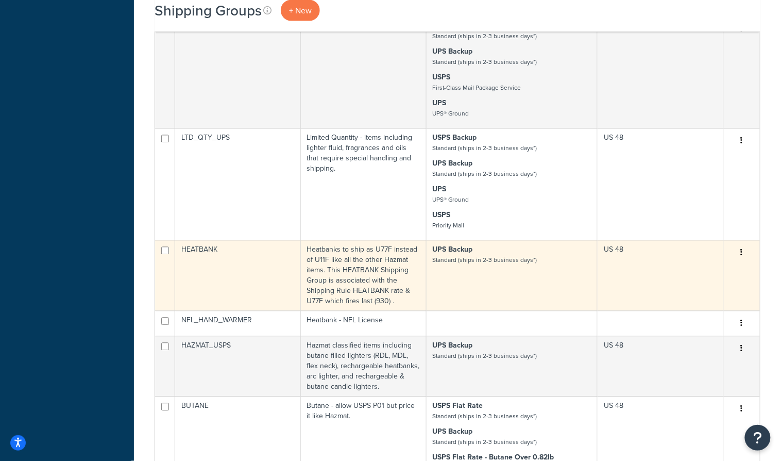
scroll to position [553, 0]
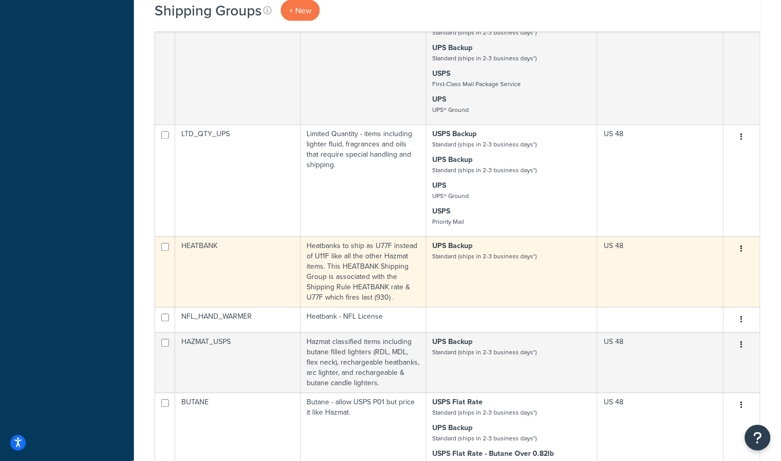
click at [497, 237] on td "UPS Backup Standard (ships in 2-3 business days*)" at bounding box center [513, 272] width 172 height 71
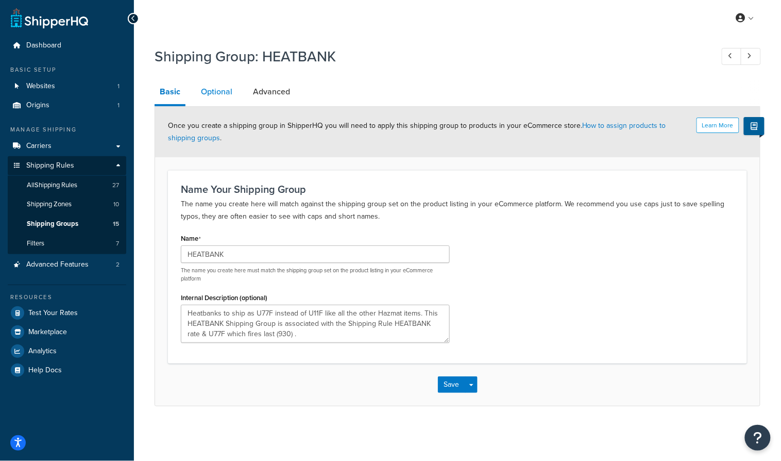
click at [218, 98] on link "Optional" at bounding box center [217, 91] width 42 height 25
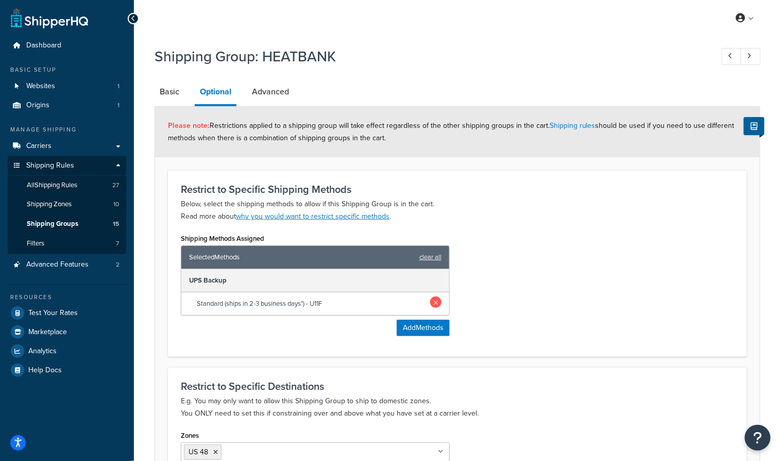
click at [438, 301] on link at bounding box center [435, 301] width 11 height 11
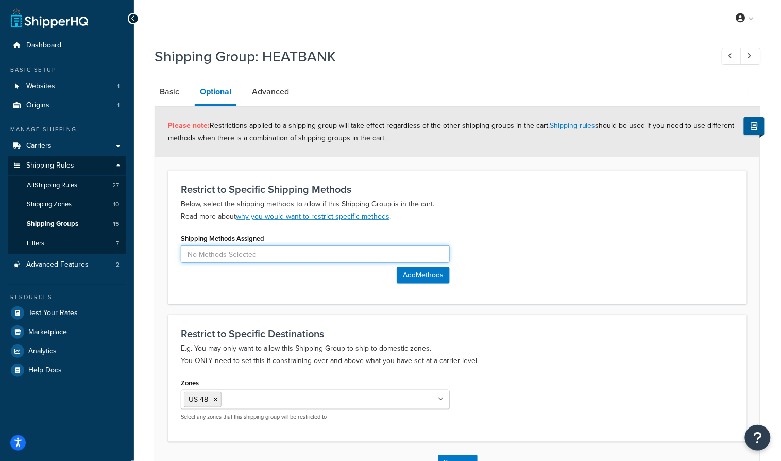
click at [372, 253] on input at bounding box center [315, 254] width 269 height 18
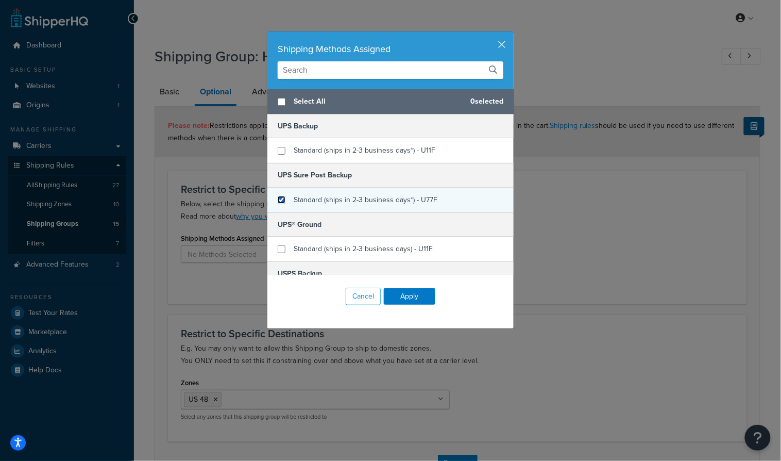
click at [279, 198] on input "checkbox" at bounding box center [282, 200] width 8 height 8
checkbox input "true"
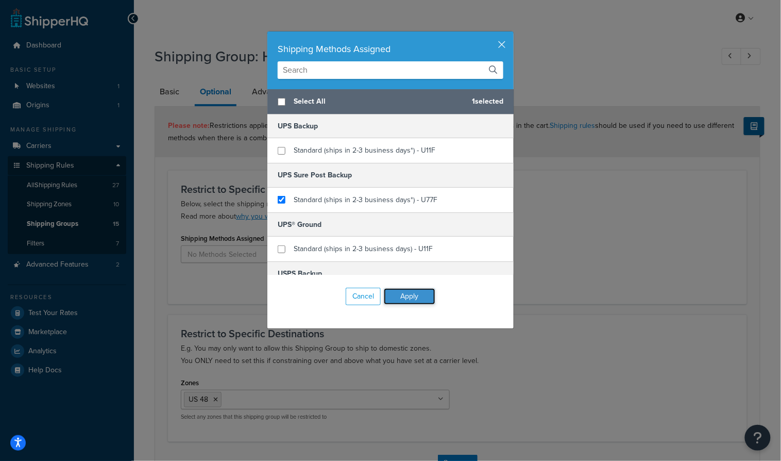
click at [417, 294] on button "Apply" at bounding box center [410, 296] width 52 height 16
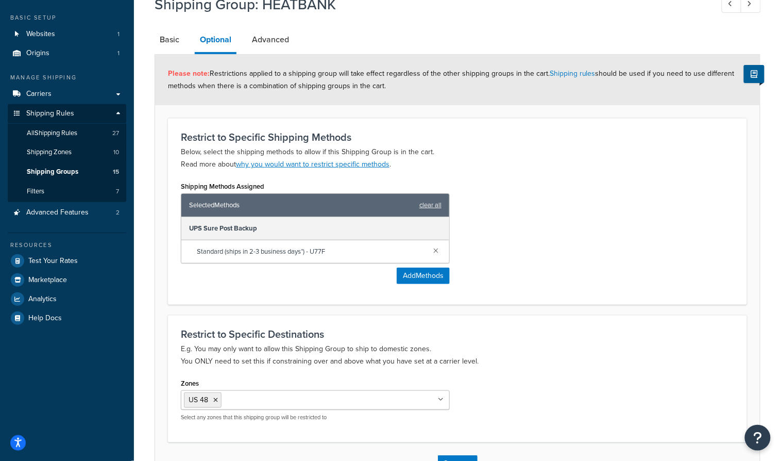
scroll to position [124, 0]
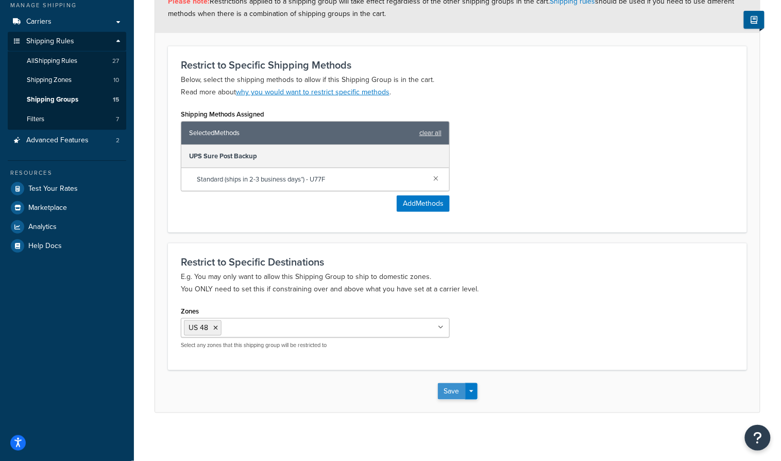
click at [450, 384] on button "Save" at bounding box center [452, 391] width 28 height 16
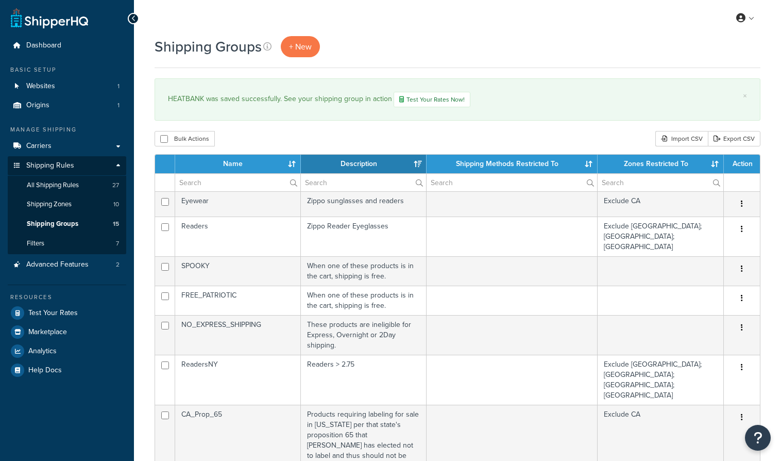
select select "15"
click at [65, 182] on span "All Shipping Rules" at bounding box center [53, 185] width 52 height 9
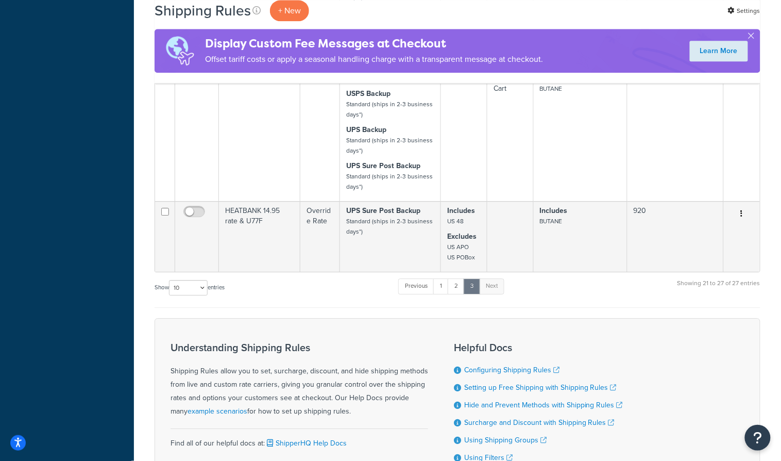
scroll to position [788, 0]
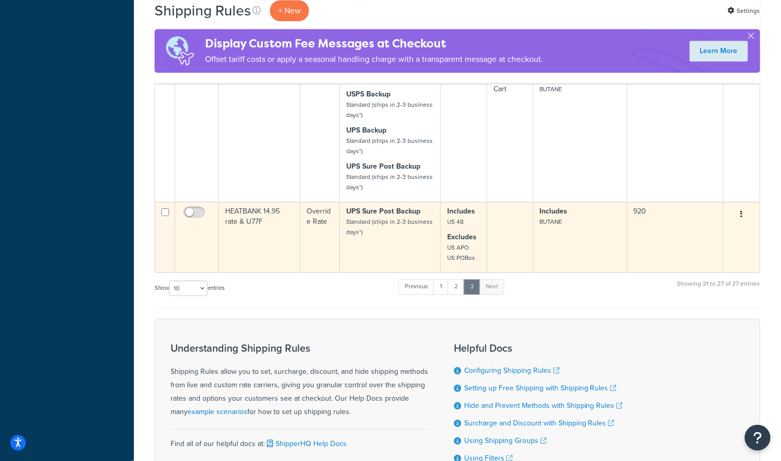
click at [651, 224] on td "920" at bounding box center [676, 236] width 96 height 71
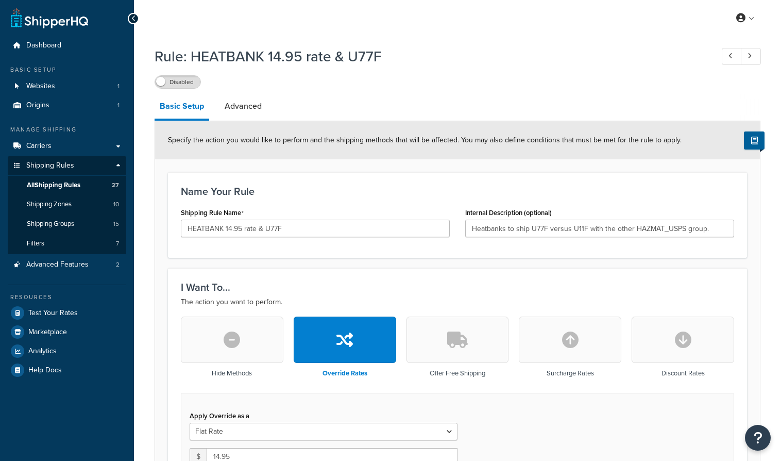
select select "LOCATION"
click at [247, 104] on link "Advanced" at bounding box center [243, 106] width 47 height 25
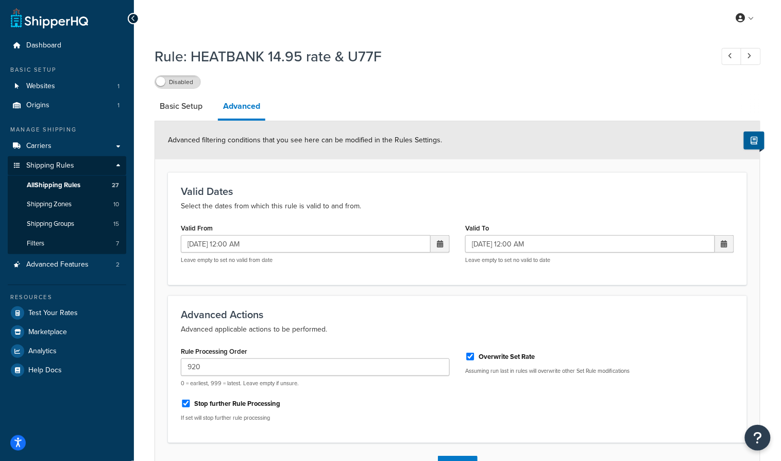
scroll to position [75, 0]
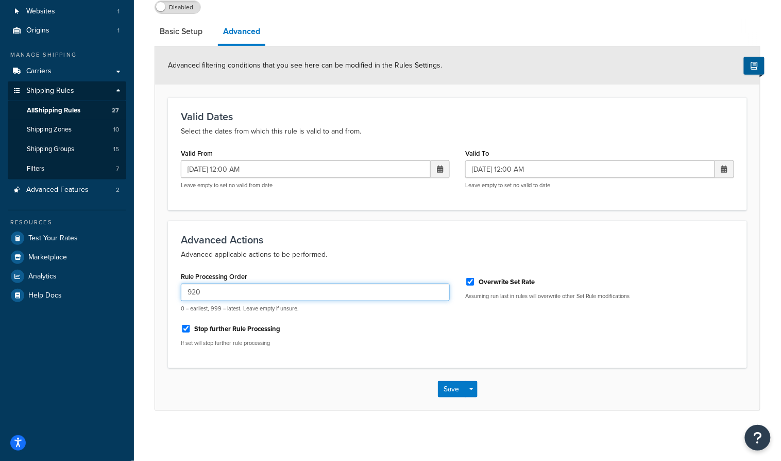
click at [194, 292] on input "920" at bounding box center [315, 292] width 269 height 18
type input "930"
click at [447, 383] on button "Save" at bounding box center [452, 389] width 28 height 16
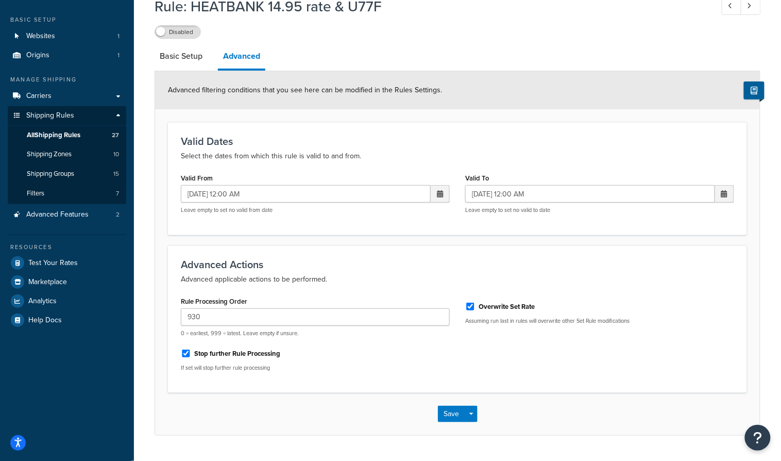
scroll to position [3, 0]
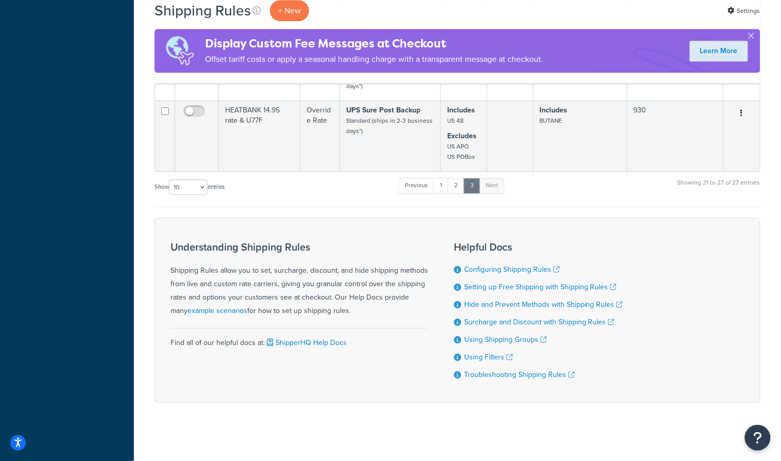
scroll to position [933, 0]
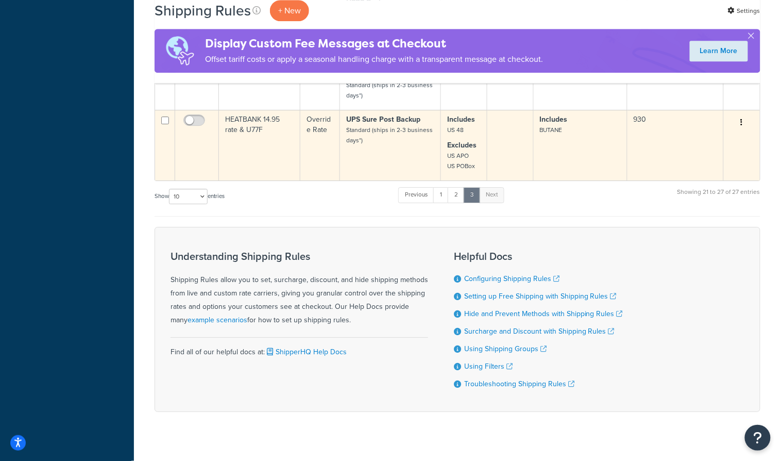
click at [271, 126] on td "HEATBANK 14.95 rate & U77F" at bounding box center [259, 145] width 81 height 71
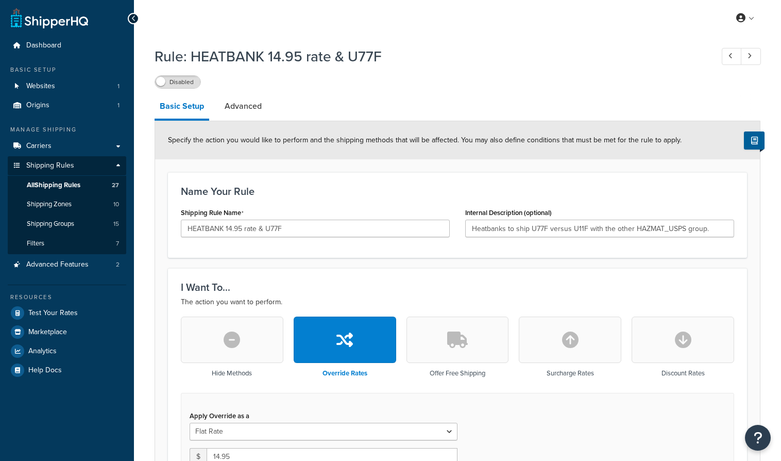
select select "LOCATION"
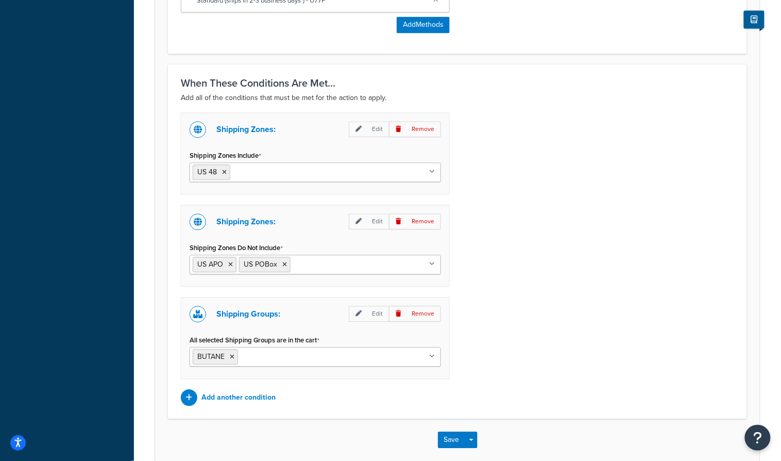
scroll to position [717, 0]
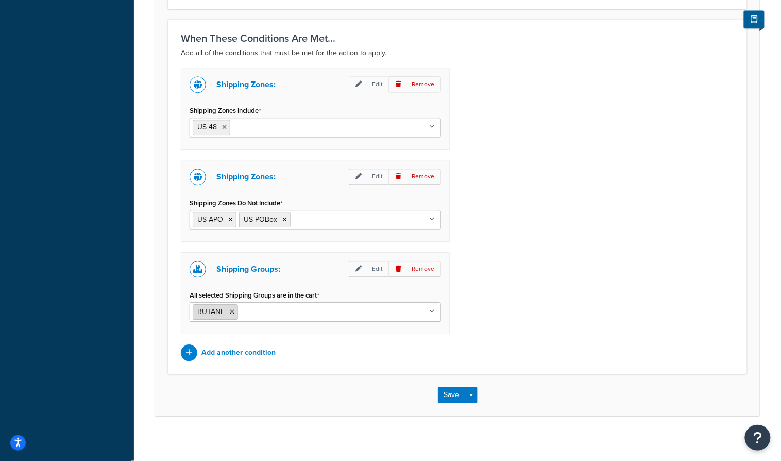
click at [231, 309] on icon at bounding box center [232, 312] width 5 height 6
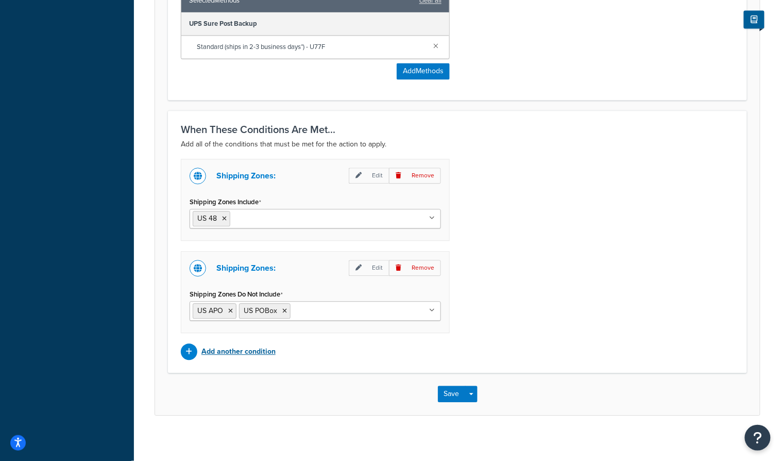
click at [241, 346] on p "Add another condition" at bounding box center [238, 351] width 74 height 14
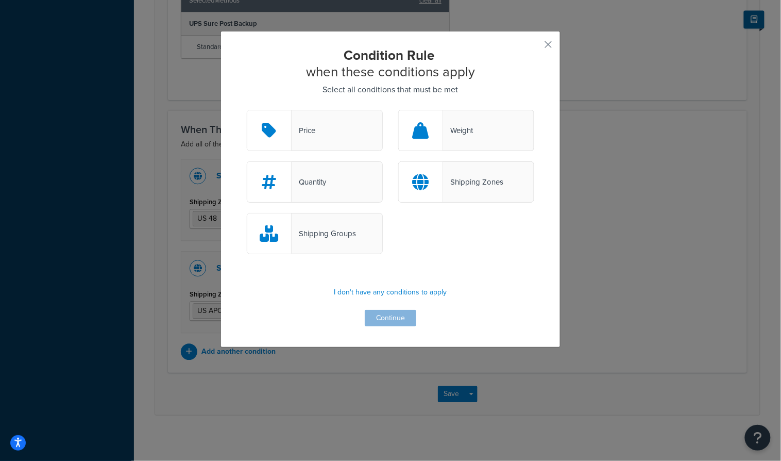
click at [468, 183] on div "Shipping Zones" at bounding box center [473, 182] width 60 height 14
click at [0, 0] on input "Shipping Zones" at bounding box center [0, 0] width 0 height 0
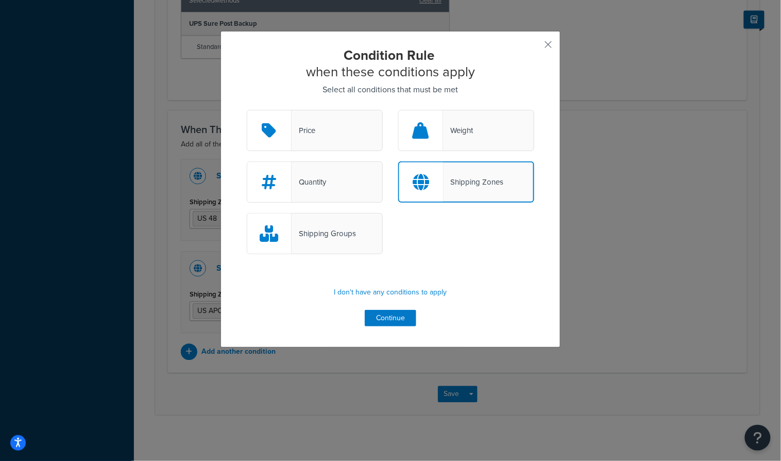
click at [312, 249] on div "Shipping Groups" at bounding box center [315, 233] width 136 height 41
click at [0, 0] on input "Shipping Groups" at bounding box center [0, 0] width 0 height 0
click at [388, 312] on button "Continue" at bounding box center [391, 318] width 52 height 16
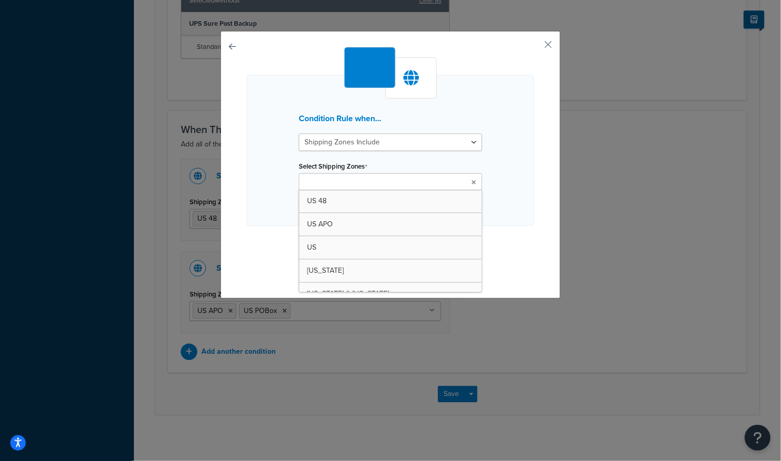
click at [398, 180] on ul at bounding box center [390, 181] width 183 height 17
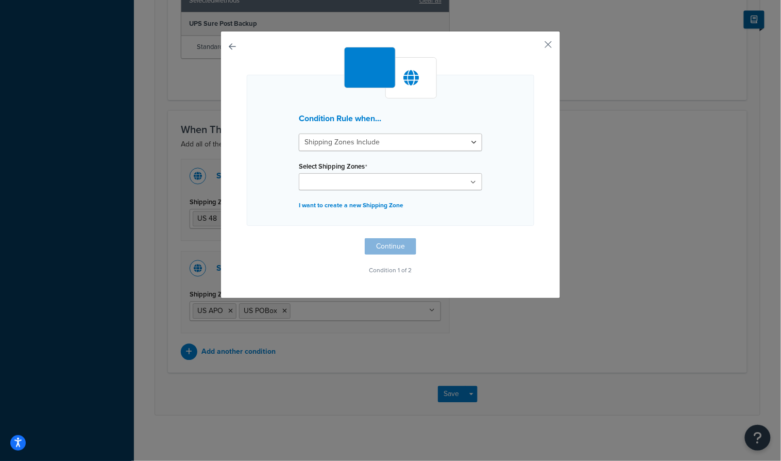
click at [247, 238] on button "button" at bounding box center [247, 238] width 0 height 0
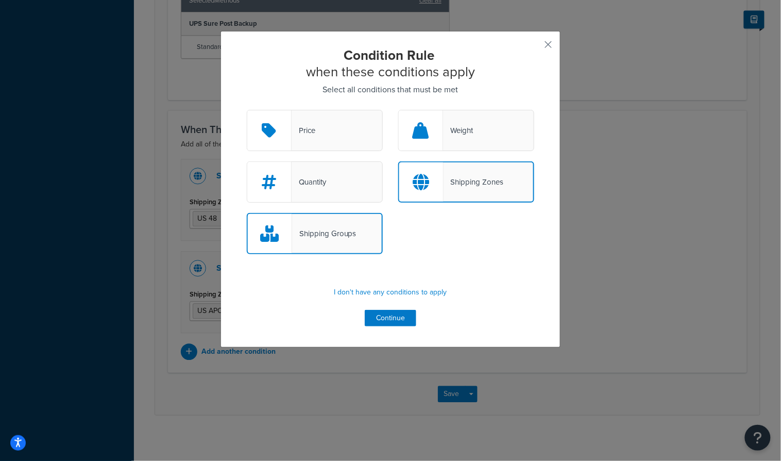
click at [474, 192] on div "Shipping Zones" at bounding box center [466, 181] width 136 height 41
click at [0, 0] on input "Shipping Zones" at bounding box center [0, 0] width 0 height 0
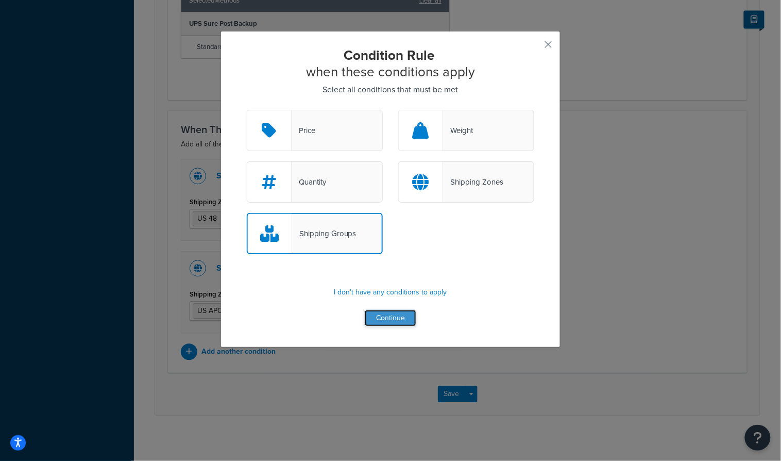
click at [388, 319] on button "Continue" at bounding box center [391, 318] width 52 height 16
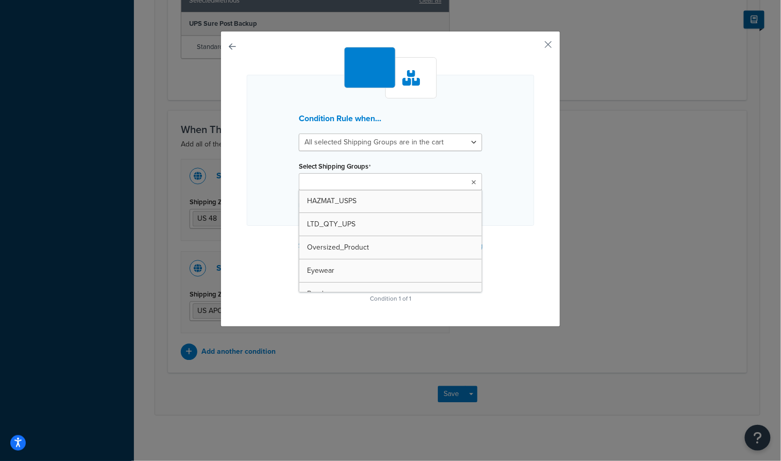
click at [380, 184] on ul at bounding box center [390, 181] width 183 height 17
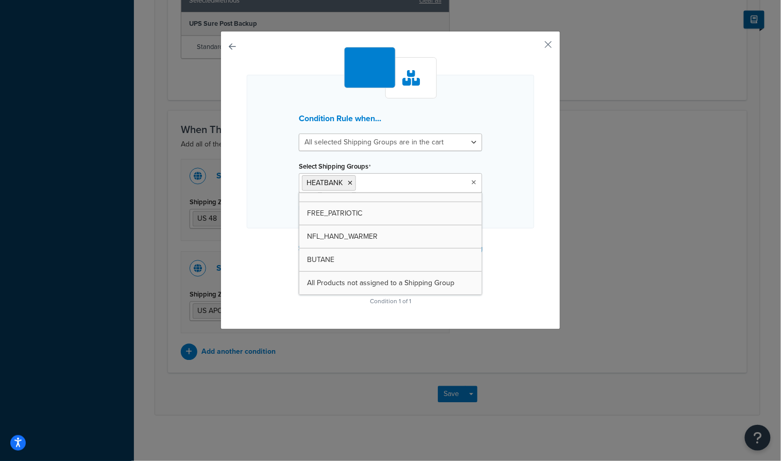
scroll to position [218, 0]
click at [524, 255] on div "Condition Rule when... All selected Shipping Groups are in the cart Any selecte…" at bounding box center [391, 177] width 288 height 261
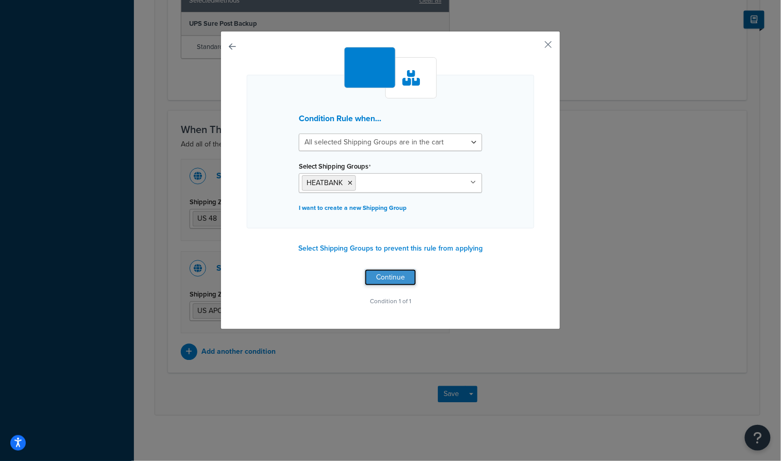
click at [382, 274] on button "Continue" at bounding box center [391, 277] width 52 height 16
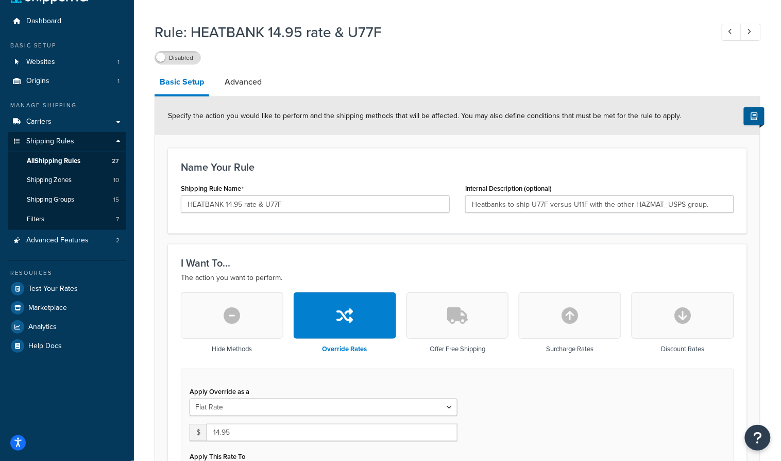
scroll to position [26, 0]
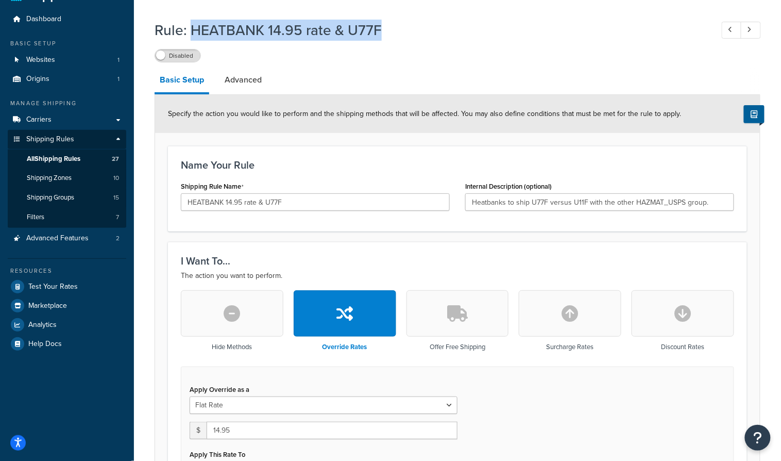
drag, startPoint x: 381, startPoint y: 31, endPoint x: 192, endPoint y: 27, distance: 189.7
click at [192, 27] on h1 "Rule: HEATBANK 14.95 rate & U77F" at bounding box center [429, 30] width 548 height 20
copy h1 "HEATBANK 14.95 rate & U77F"
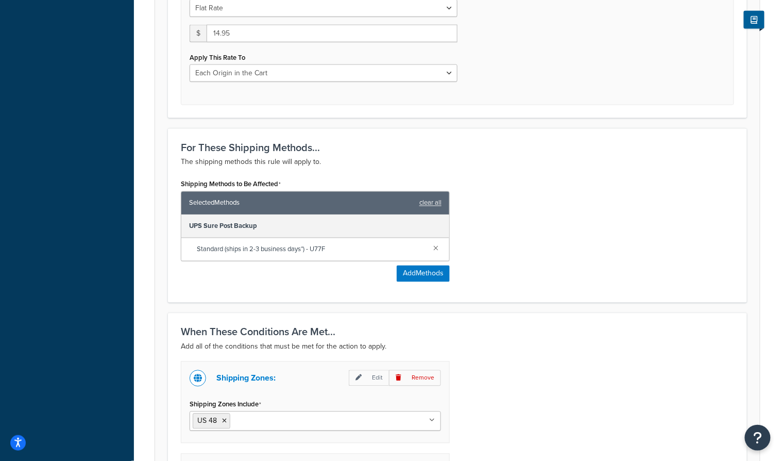
scroll to position [717, 0]
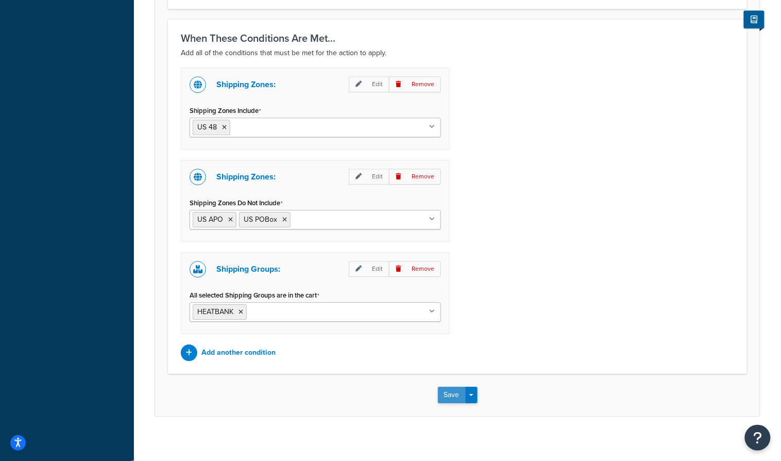
click at [449, 386] on button "Save" at bounding box center [452, 394] width 28 height 16
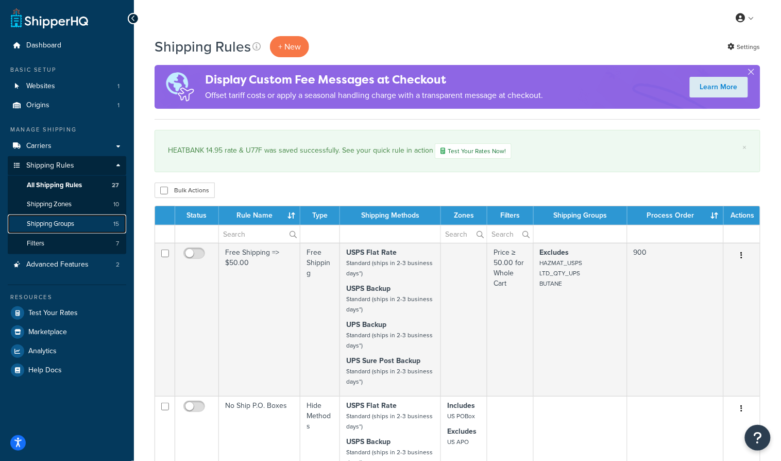
click at [50, 227] on span "Shipping Groups" at bounding box center [50, 224] width 47 height 9
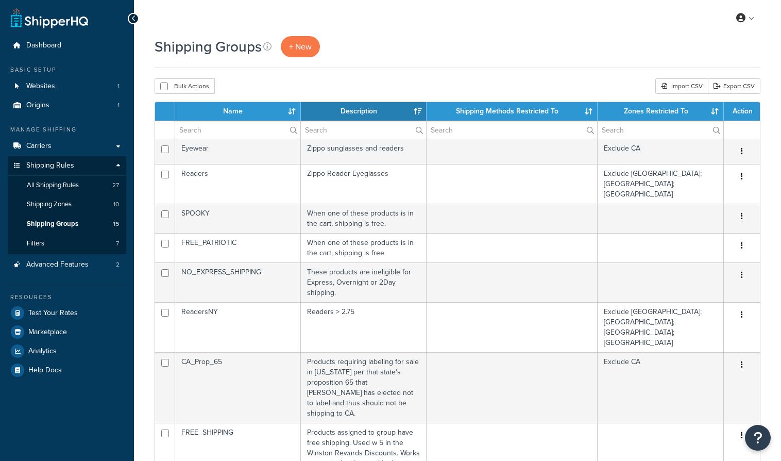
select select "15"
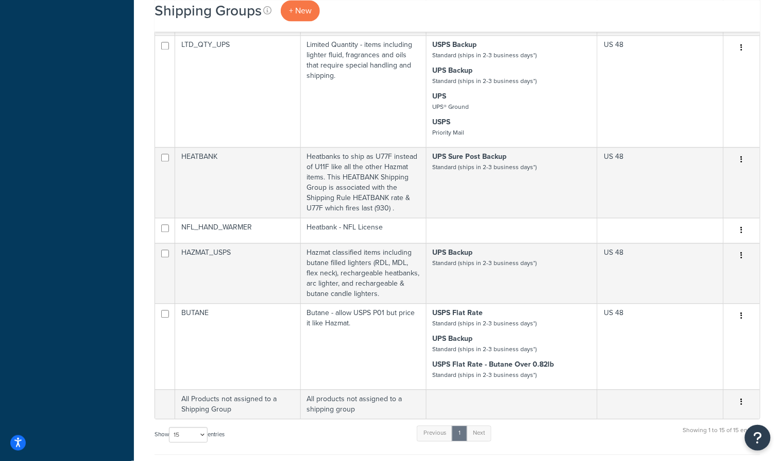
scroll to position [536, 0]
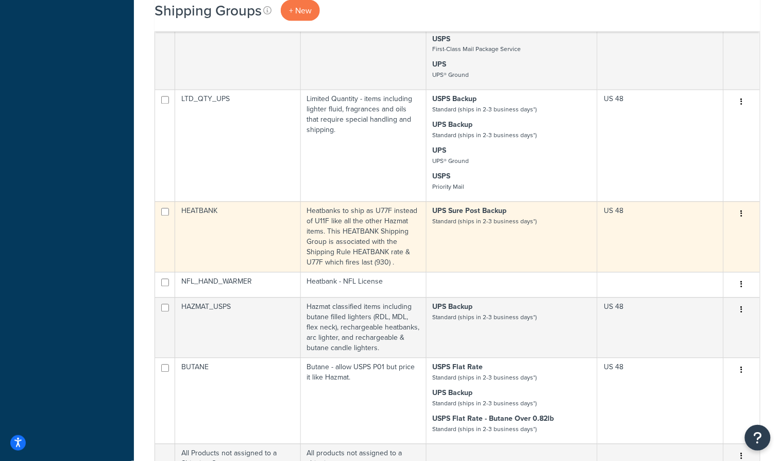
click at [365, 201] on td "Heatbanks to ship as U77F instead of U11F like all the other Hazmat items. This…" at bounding box center [364, 236] width 126 height 71
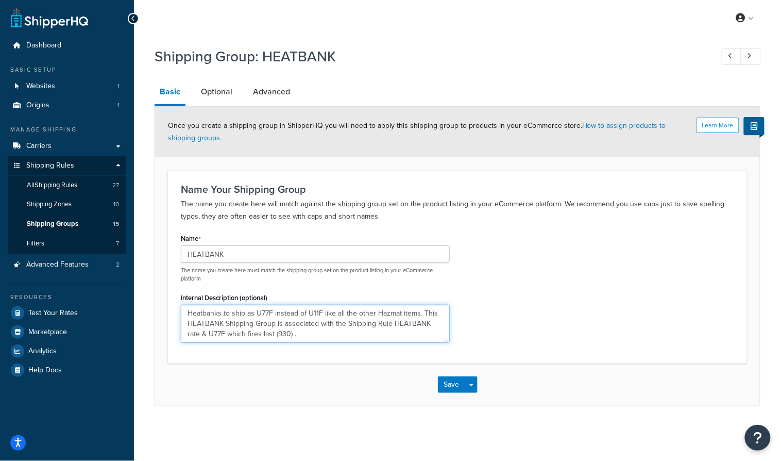
drag, startPoint x: 393, startPoint y: 324, endPoint x: 210, endPoint y: 329, distance: 183.0
click at [210, 329] on textarea "Heatbanks to ship as U77F instead of U11F like all the other Hazmat items. This…" at bounding box center [315, 324] width 269 height 38
paste textarea "14.95"
click at [393, 325] on textarea "Heatbanks to ship as U77F instead of U11F like all the other Hazmat items. This…" at bounding box center [315, 324] width 269 height 38
click at [241, 332] on textarea "Heatbanks to ship as U77F instead of U11F like all the other Hazmat items. This…" at bounding box center [315, 324] width 269 height 38
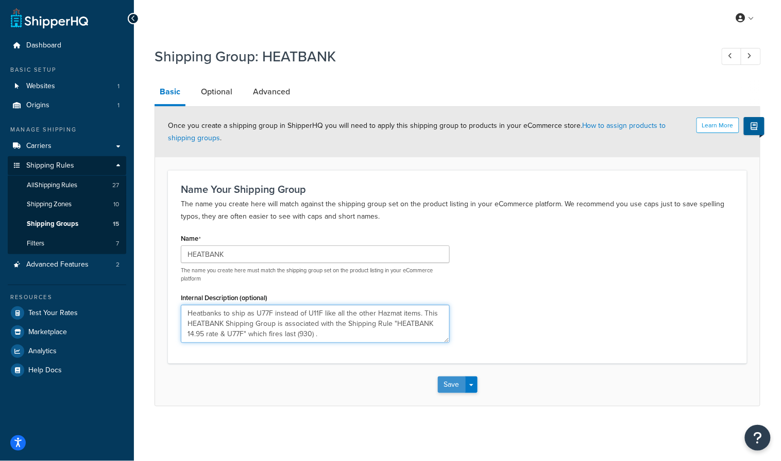
type textarea "Heatbanks to ship as U77F instead of U11F like all the other Hazmat items. This…"
click at [451, 378] on button "Save" at bounding box center [452, 384] width 28 height 16
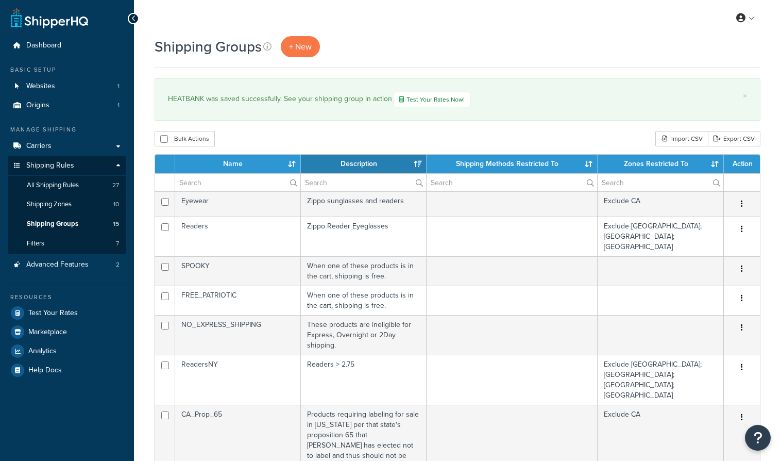
select select "15"
click at [61, 311] on span "Test Your Rates" at bounding box center [52, 313] width 49 height 9
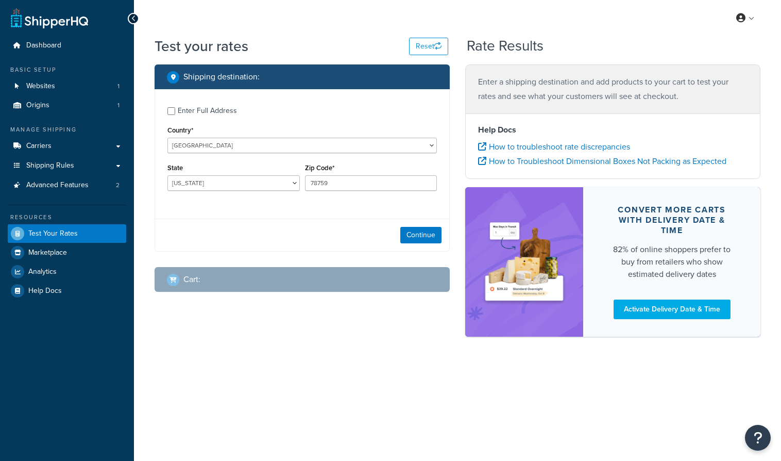
select select "[GEOGRAPHIC_DATA]"
click at [426, 234] on button "Continue" at bounding box center [420, 235] width 41 height 16
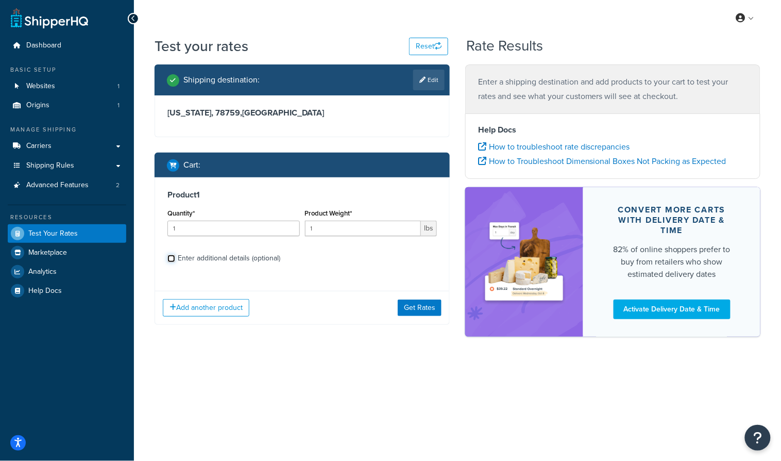
click at [172, 257] on input "Enter additional details (optional)" at bounding box center [171, 259] width 8 height 8
checkbox input "true"
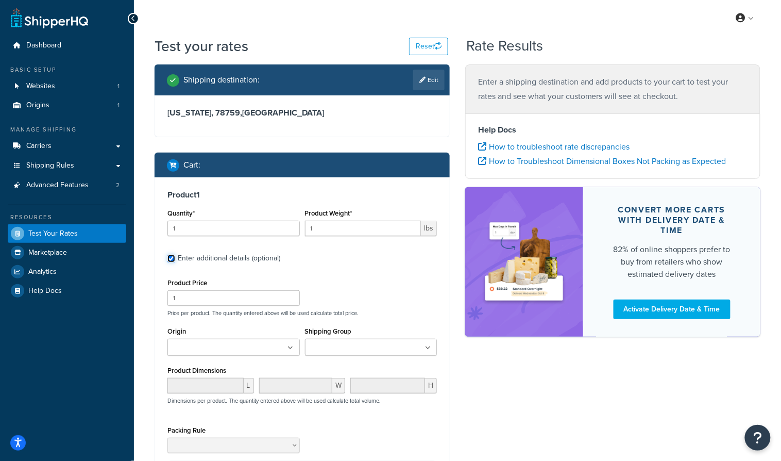
scroll to position [28, 0]
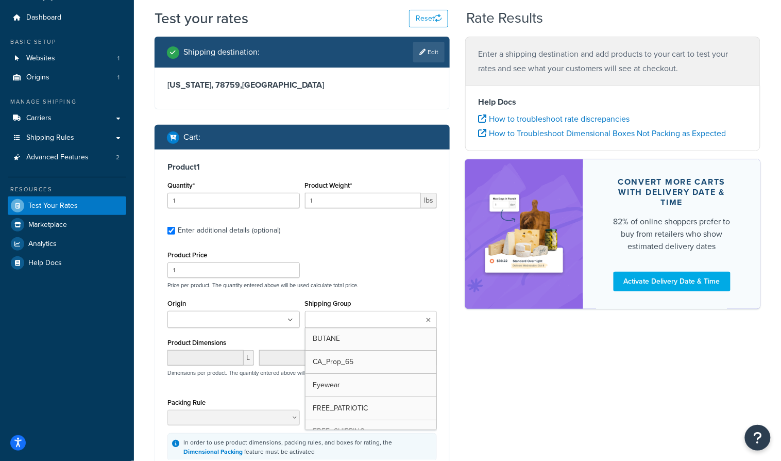
click at [360, 323] on input "Shipping Group" at bounding box center [353, 319] width 91 height 11
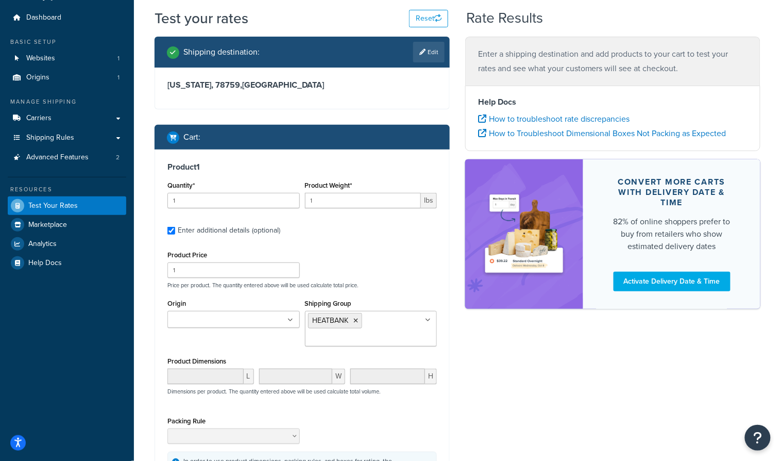
click at [466, 379] on div "Shipping destination : Edit Texas, 78759 , United States Cart : Product 1 Quant…" at bounding box center [457, 292] width 621 height 511
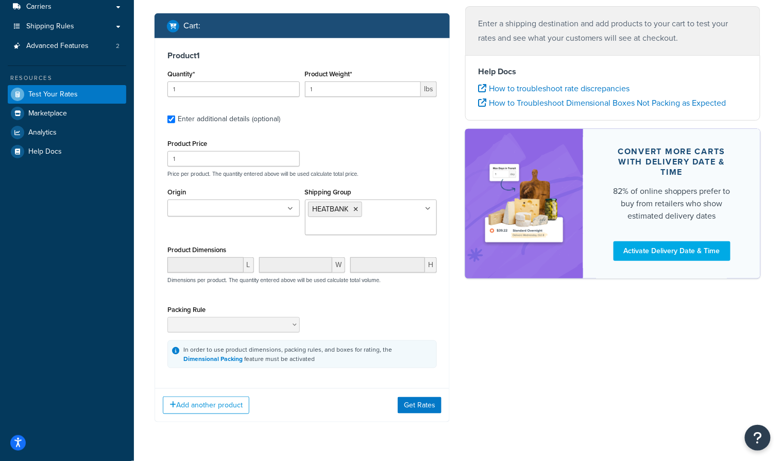
scroll to position [165, 0]
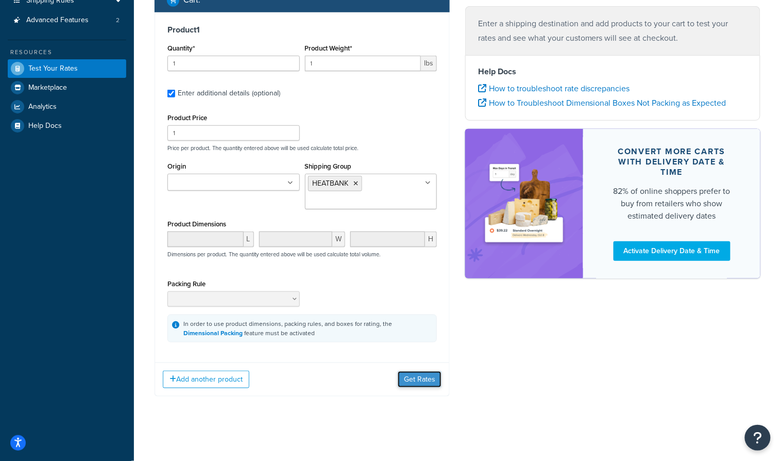
click at [414, 375] on button "Get Rates" at bounding box center [420, 379] width 44 height 16
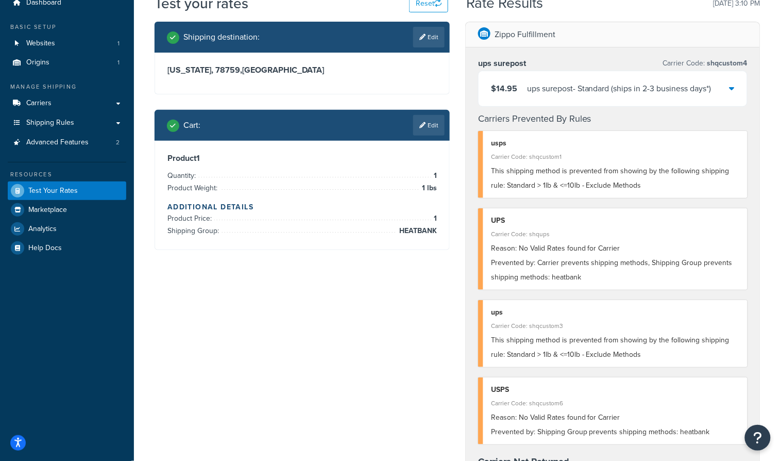
scroll to position [0, 0]
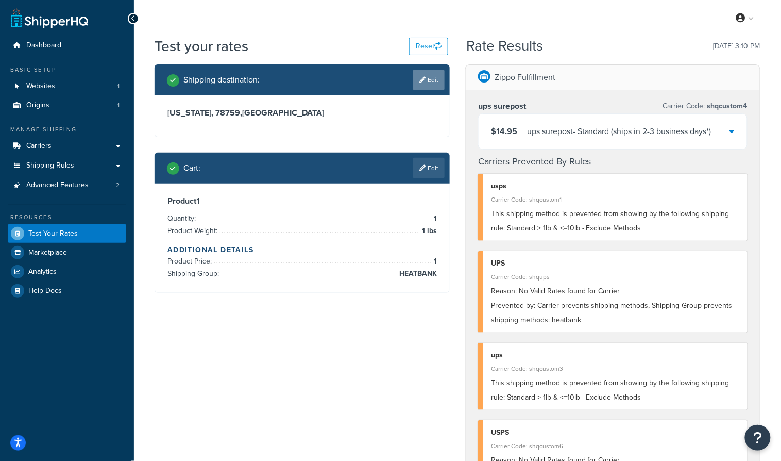
click at [434, 74] on link "Edit" at bounding box center [428, 80] width 31 height 21
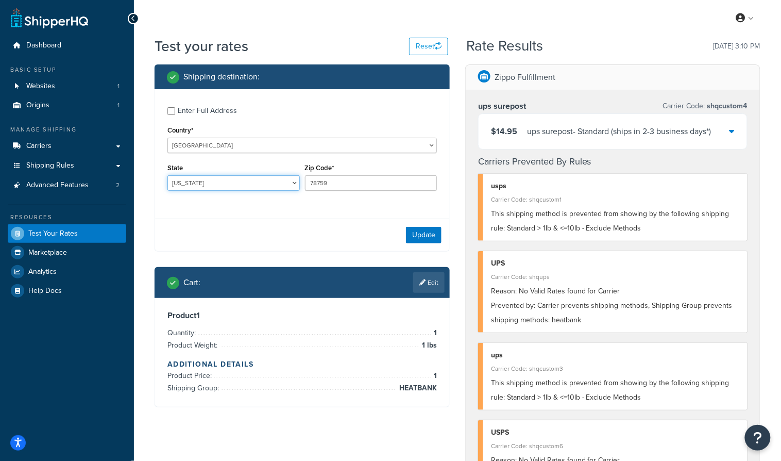
click at [211, 181] on select "Alabama Alaska American Samoa Arizona Arkansas Armed Forces Americas Armed Forc…" at bounding box center [233, 182] width 132 height 15
click at [167, 175] on select "Alabama Alaska American Samoa Arizona Arkansas Armed Forces Americas Armed Forc…" at bounding box center [233, 182] width 132 height 15
click at [184, 181] on select "Alabama Alaska American Samoa Arizona Arkansas Armed Forces Americas Armed Forc…" at bounding box center [233, 182] width 132 height 15
select select "AK"
click at [167, 175] on select "Alabama Alaska American Samoa Arizona Arkansas Armed Forces Americas Armed Forc…" at bounding box center [233, 182] width 132 height 15
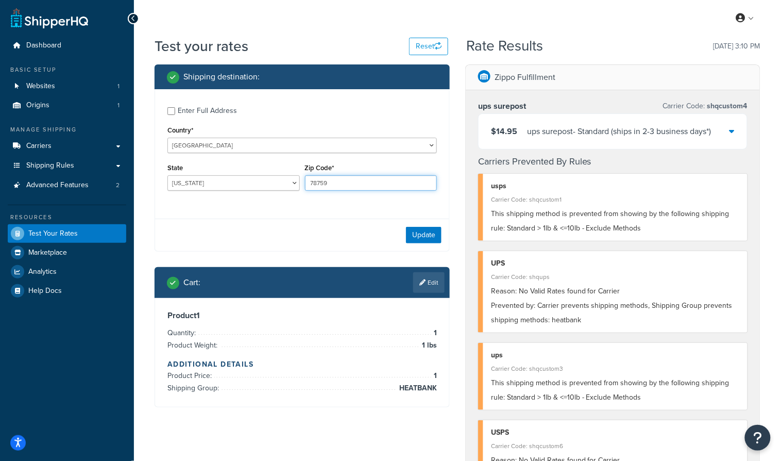
drag, startPoint x: 334, startPoint y: 180, endPoint x: 298, endPoint y: 178, distance: 36.6
click at [298, 179] on div "State Alabama Alaska American Samoa Arizona Arkansas Armed Forces Americas Arme…" at bounding box center [302, 180] width 275 height 38
type input "99513"
click at [433, 236] on button "Update" at bounding box center [424, 235] width 36 height 16
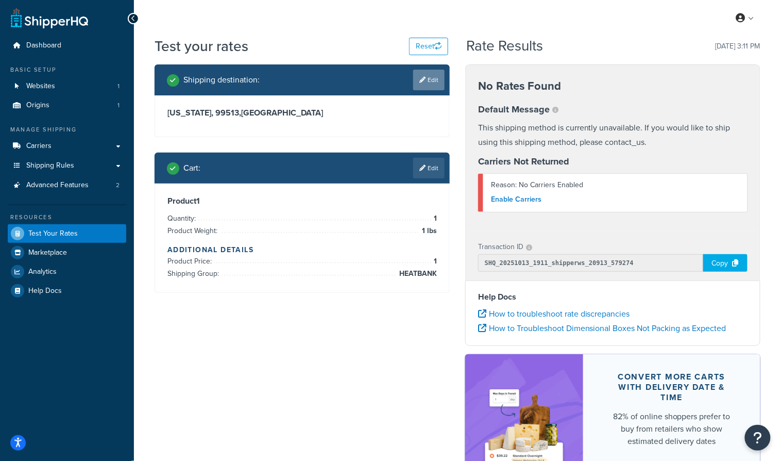
click at [426, 82] on link "Edit" at bounding box center [428, 80] width 31 height 21
select select "AK"
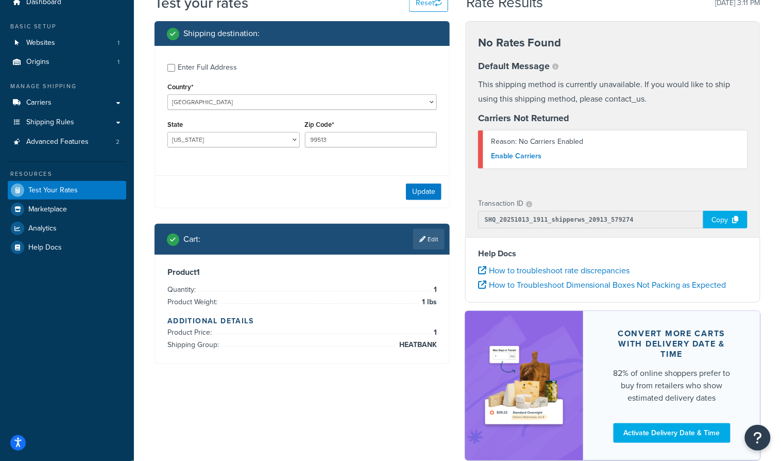
scroll to position [50, 0]
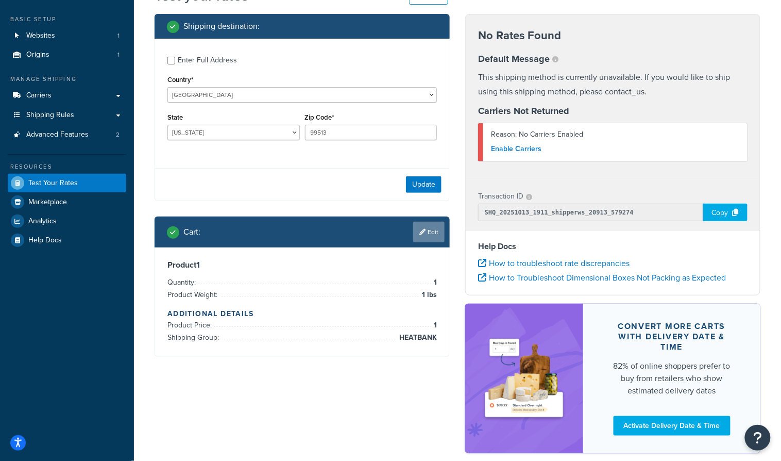
click at [431, 233] on link "Edit" at bounding box center [428, 232] width 31 height 21
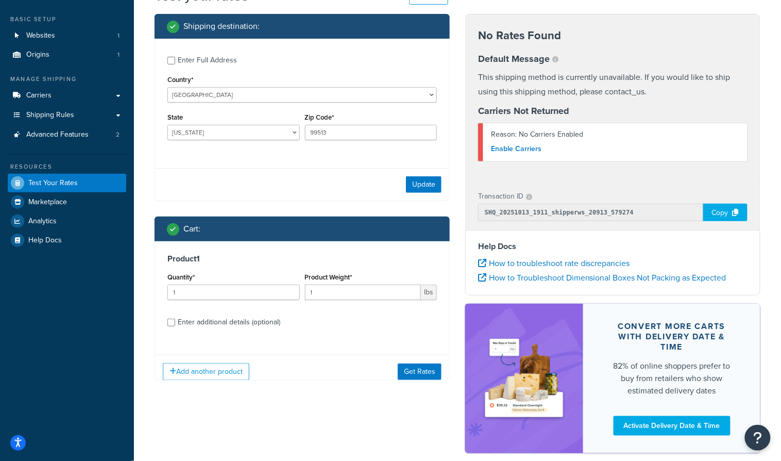
scroll to position [104, 0]
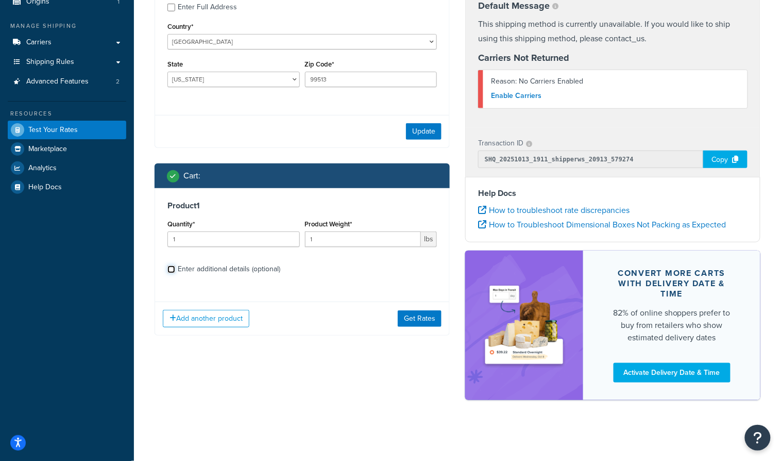
click at [168, 267] on input "Enter additional details (optional)" at bounding box center [171, 269] width 8 height 8
checkbox input "true"
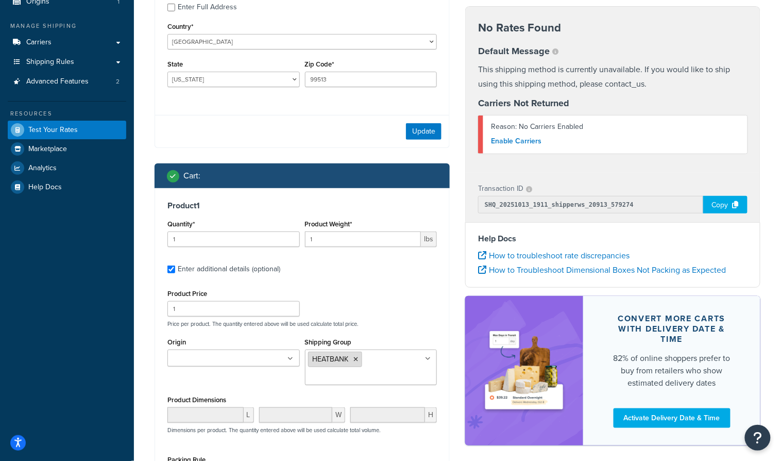
click at [356, 358] on icon at bounding box center [356, 359] width 5 height 6
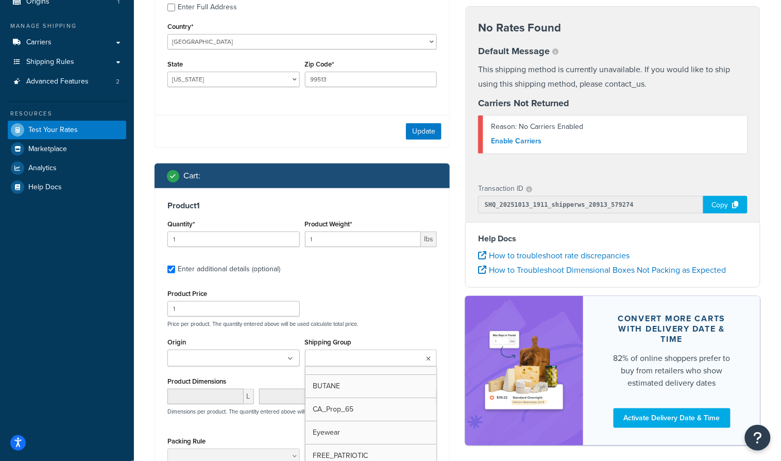
click at [450, 352] on div "Shipping destination : Enter Full Address Country* United States United Kingdom…" at bounding box center [302, 265] width 311 height 608
click at [423, 128] on button "Update" at bounding box center [424, 131] width 36 height 16
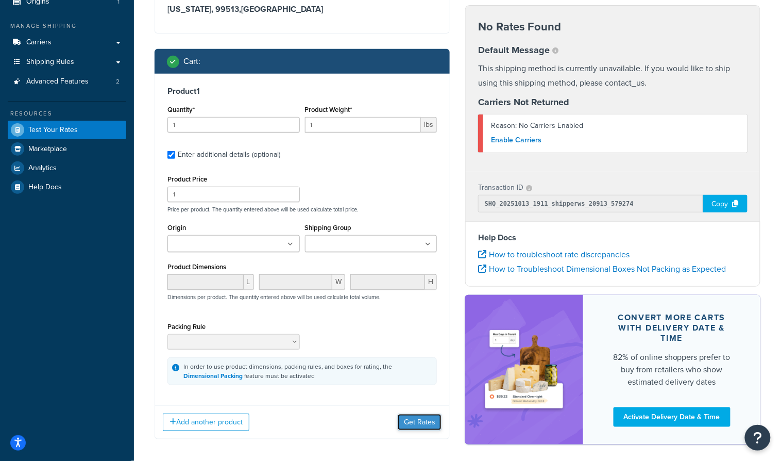
click at [419, 415] on button "Get Rates" at bounding box center [420, 422] width 44 height 16
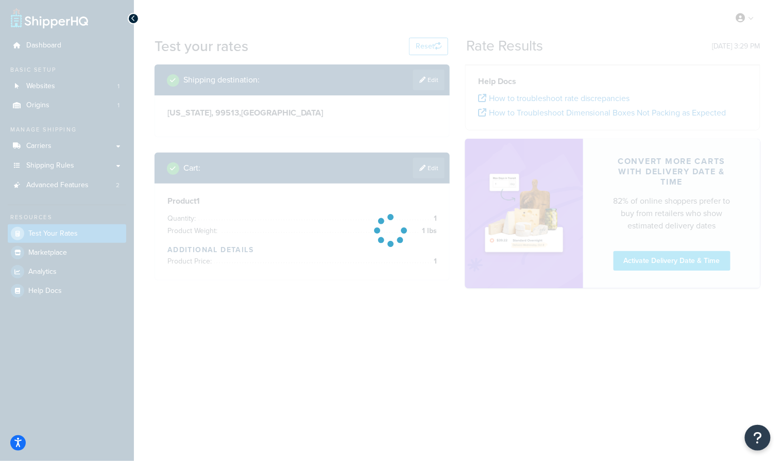
scroll to position [0, 0]
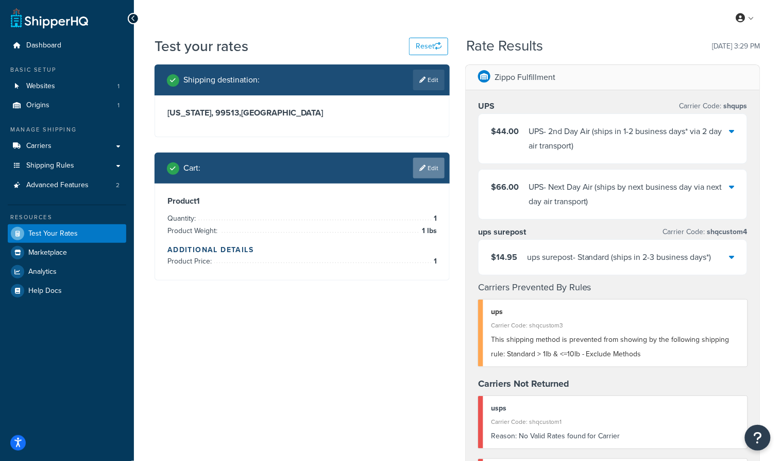
click at [426, 167] on link "Edit" at bounding box center [428, 168] width 31 height 21
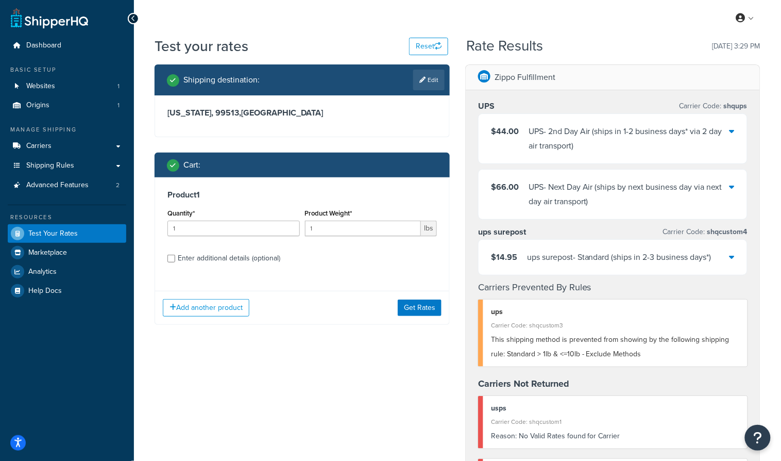
click at [719, 257] on div "$14.95 ups surepost - Standard (ships in 2-3 business days*)" at bounding box center [613, 257] width 268 height 35
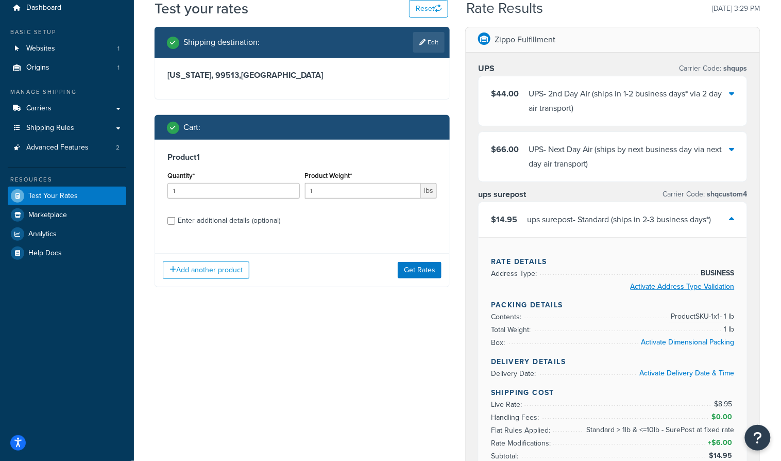
scroll to position [37, 0]
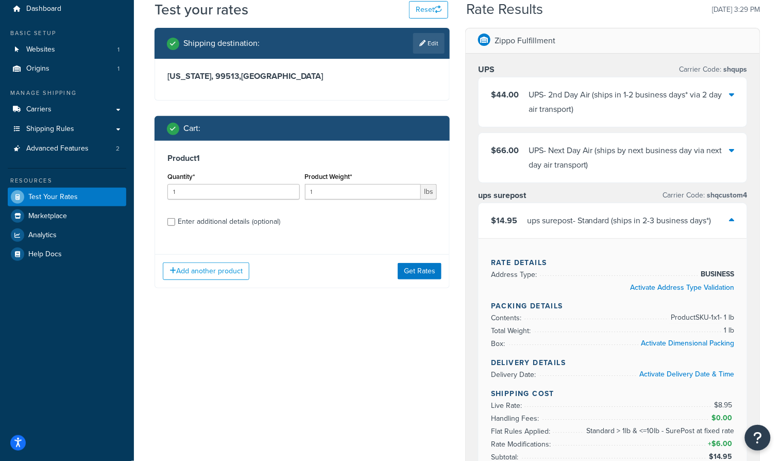
click at [705, 225] on div "ups surepost - Standard (ships in 2-3 business days*)" at bounding box center [619, 220] width 184 height 14
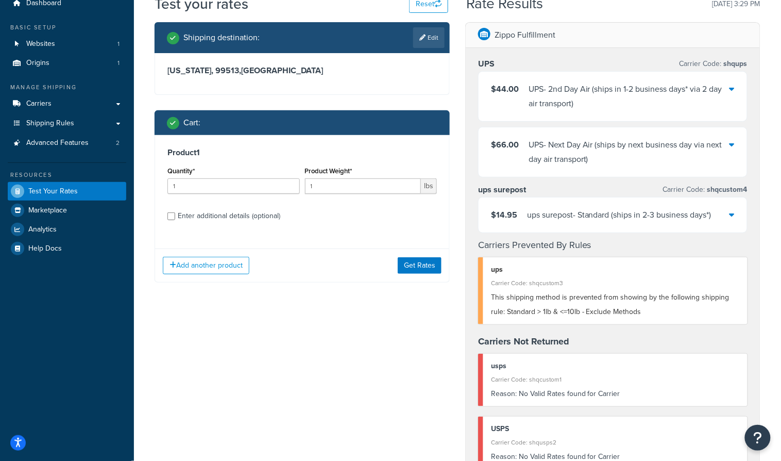
scroll to position [43, 0]
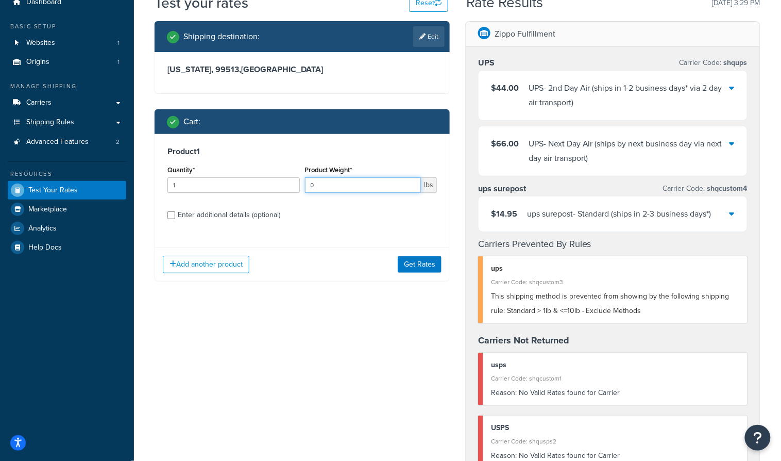
type input "0"
click at [413, 188] on input "0" at bounding box center [363, 184] width 116 height 15
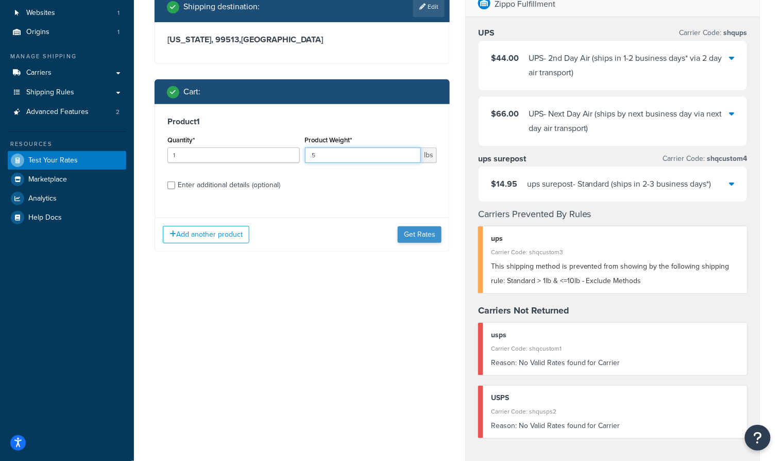
type input ".5"
click at [415, 232] on button "Get Rates" at bounding box center [420, 234] width 44 height 16
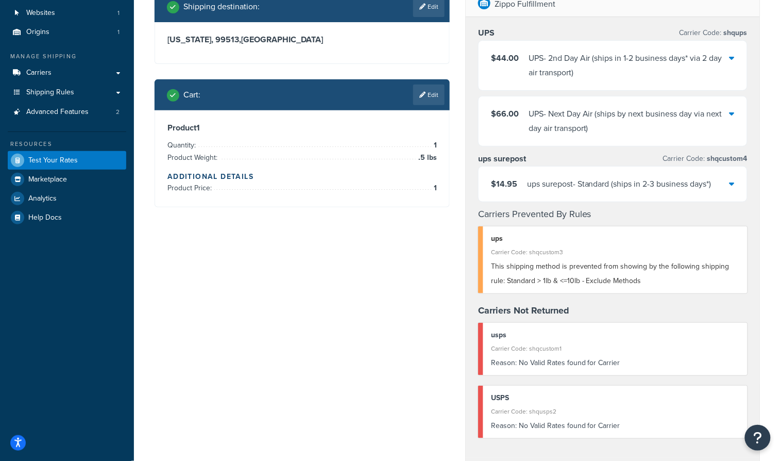
scroll to position [0, 0]
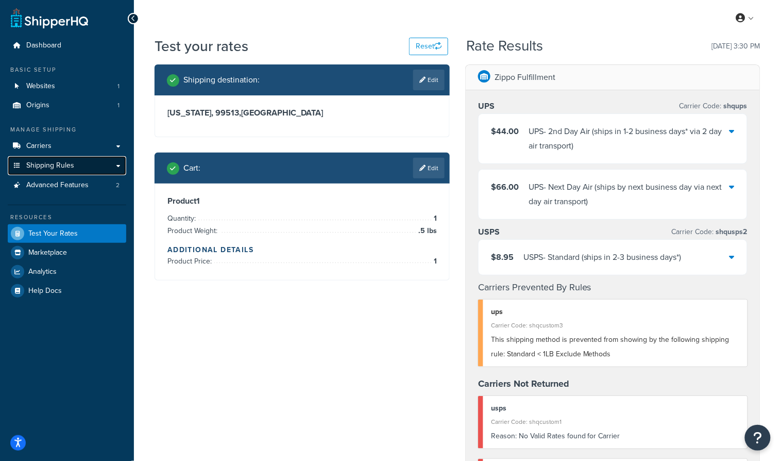
click at [54, 166] on span "Shipping Rules" at bounding box center [50, 165] width 48 height 9
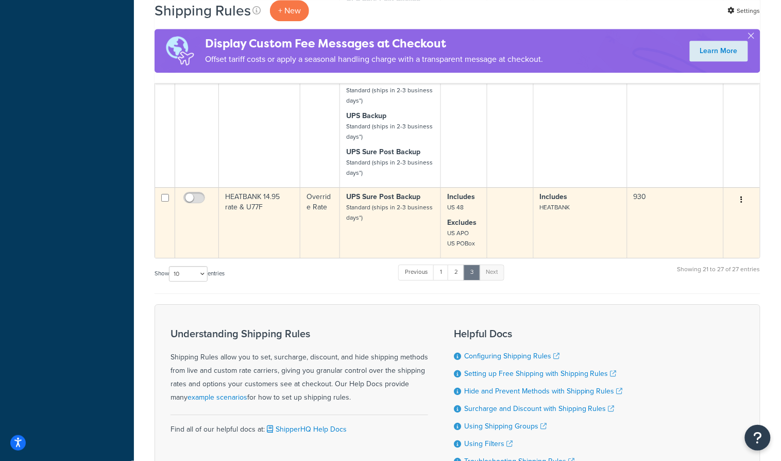
scroll to position [832, 0]
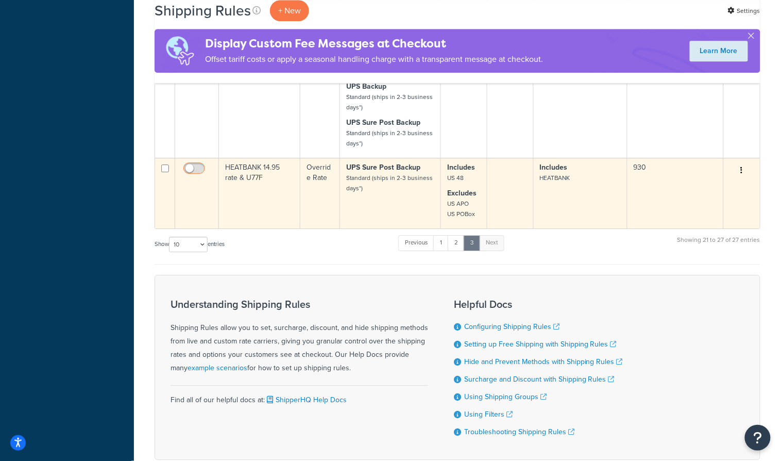
click at [188, 167] on input "checkbox" at bounding box center [195, 170] width 28 height 13
checkbox input "true"
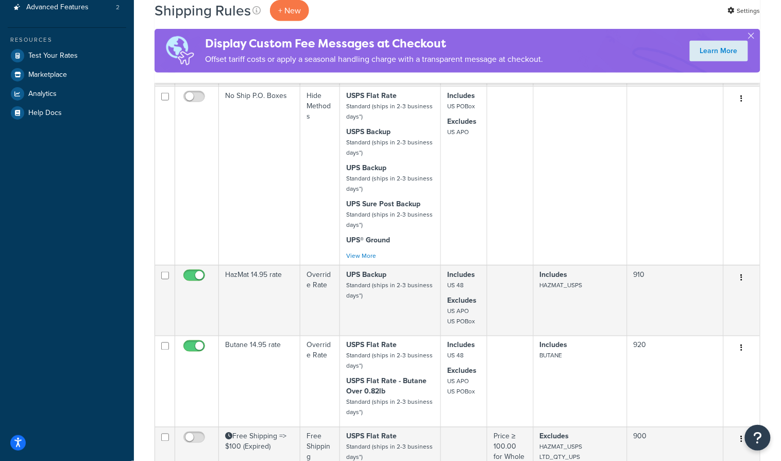
scroll to position [0, 0]
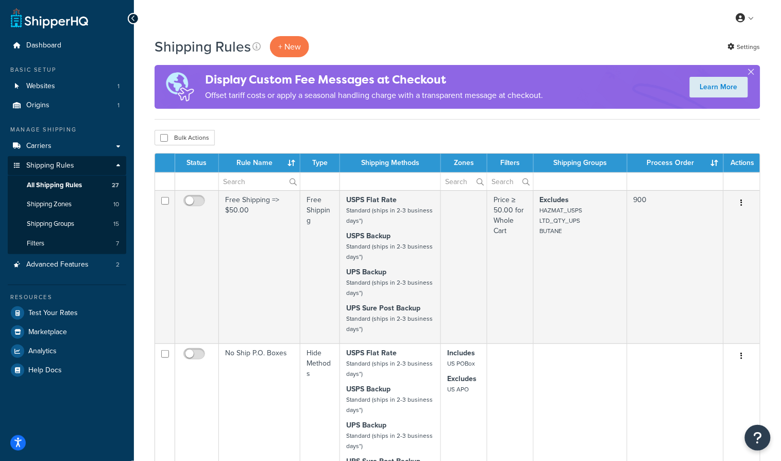
click at [715, 162] on th "Process Order" at bounding box center [676, 163] width 96 height 19
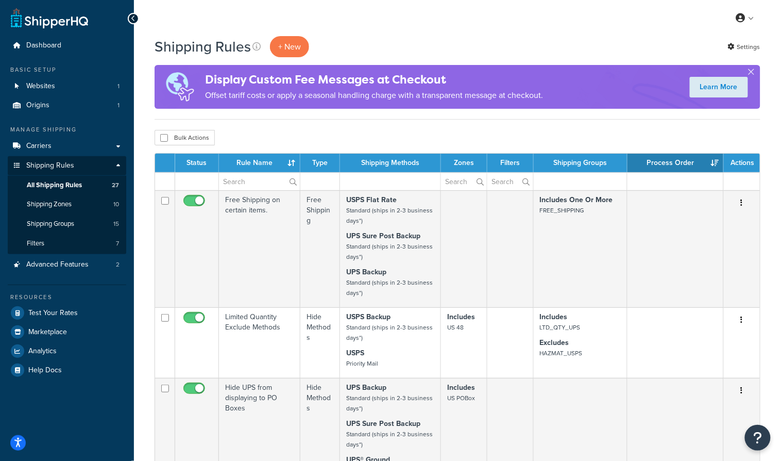
click at [715, 160] on th "Process Order" at bounding box center [676, 163] width 96 height 19
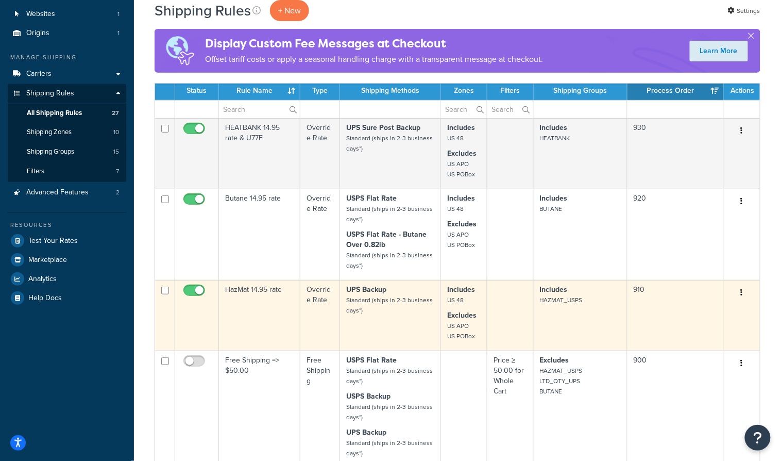
scroll to position [58, 0]
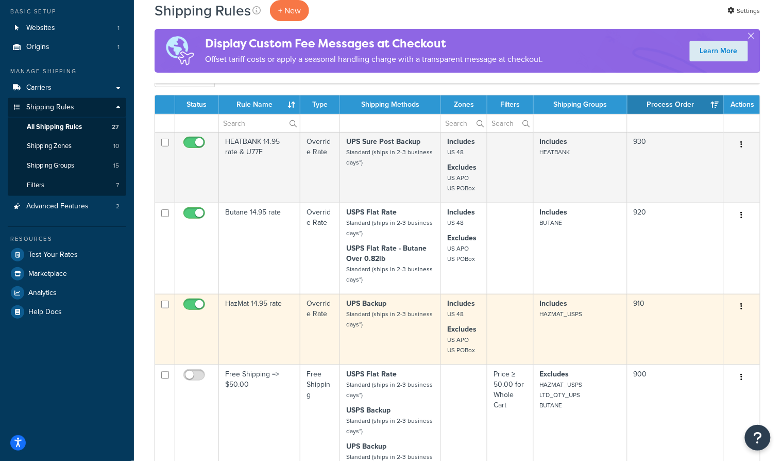
click at [742, 302] on icon "button" at bounding box center [742, 305] width 2 height 7
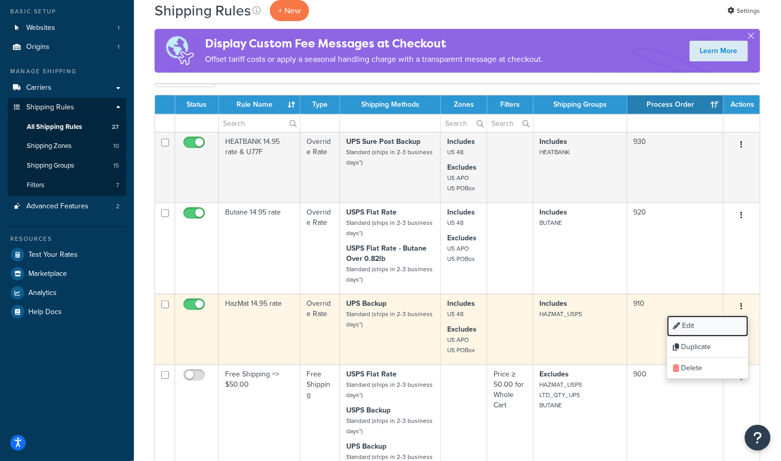
click at [703, 325] on link "Edit" at bounding box center [707, 325] width 81 height 21
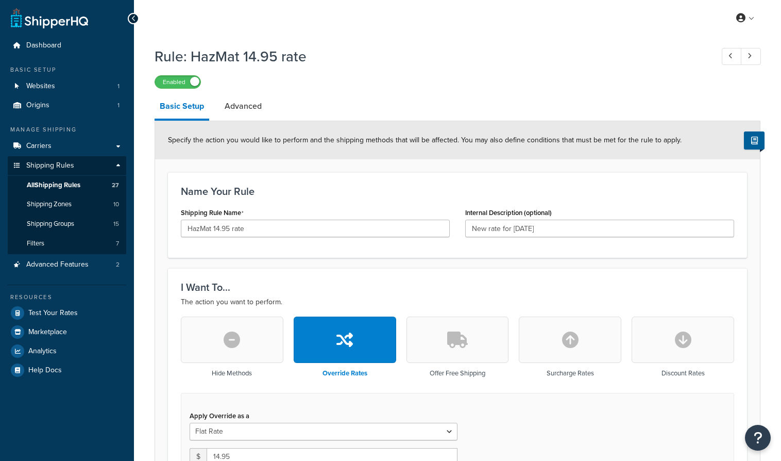
select select "LOCATION"
click at [253, 228] on input "HazMat 14.95 rate" at bounding box center [315, 229] width 269 height 18
click at [246, 108] on link "Advanced" at bounding box center [243, 106] width 47 height 25
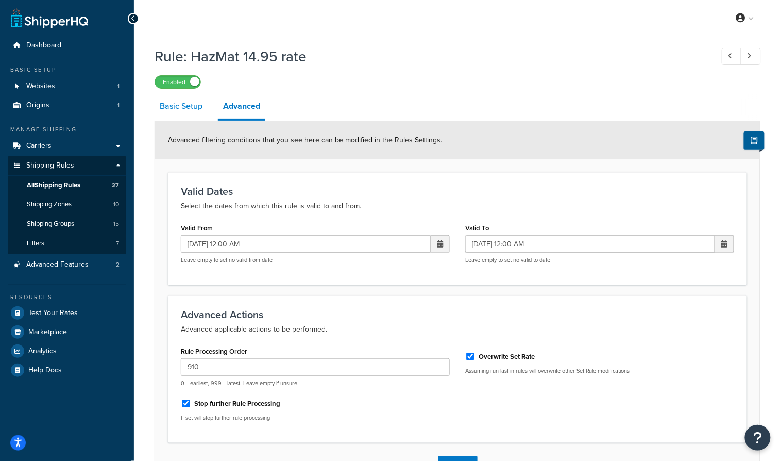
click at [178, 108] on link "Basic Setup" at bounding box center [181, 106] width 53 height 25
select select "LOCATION"
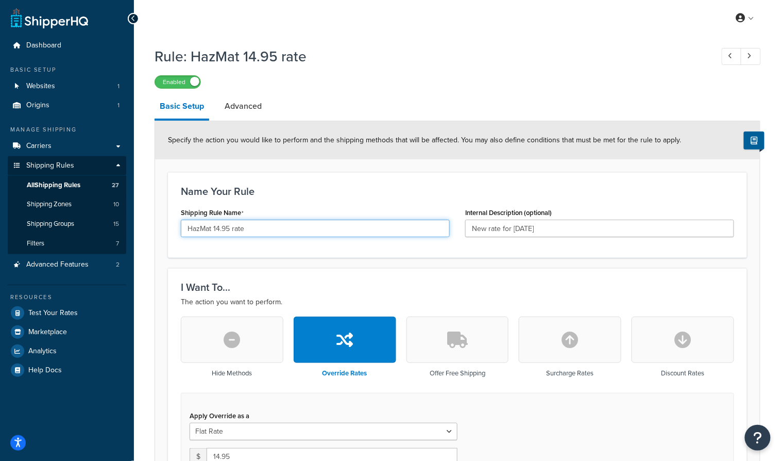
click at [274, 229] on input "HazMat 14.95 rate" at bounding box center [315, 229] width 269 height 18
type input "HazMat 14.95 rate U11F"
click at [550, 78] on div "Enabled" at bounding box center [458, 81] width 606 height 14
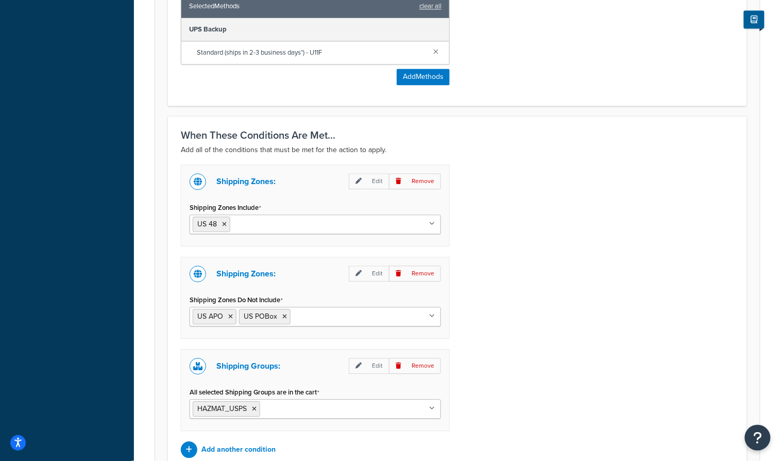
scroll to position [717, 0]
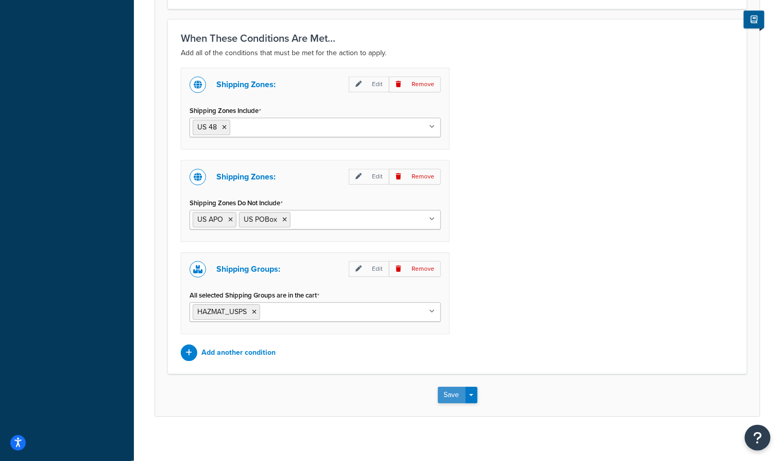
click at [448, 389] on button "Save" at bounding box center [452, 394] width 28 height 16
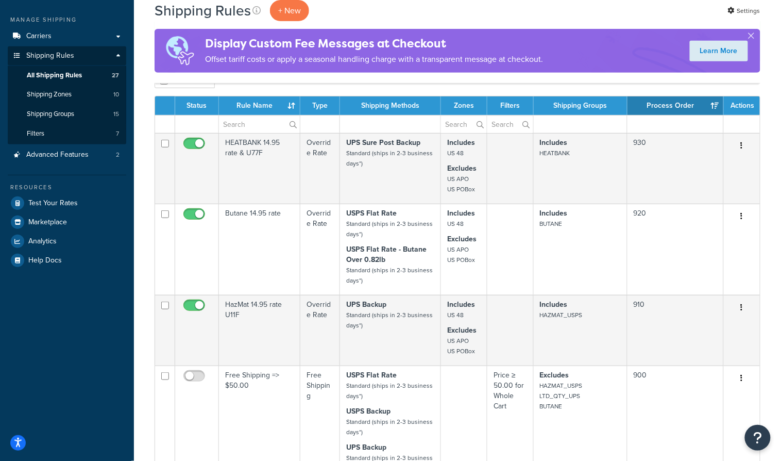
scroll to position [115, 0]
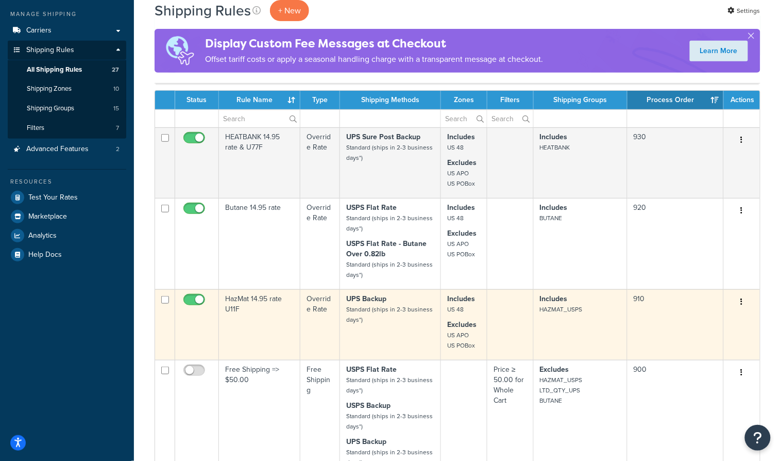
click at [742, 301] on icon "button" at bounding box center [742, 301] width 2 height 7
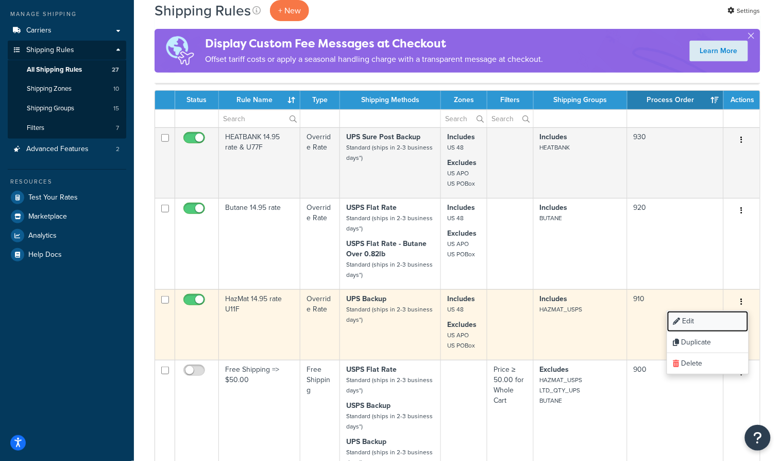
click at [692, 316] on link "Edit" at bounding box center [707, 321] width 81 height 21
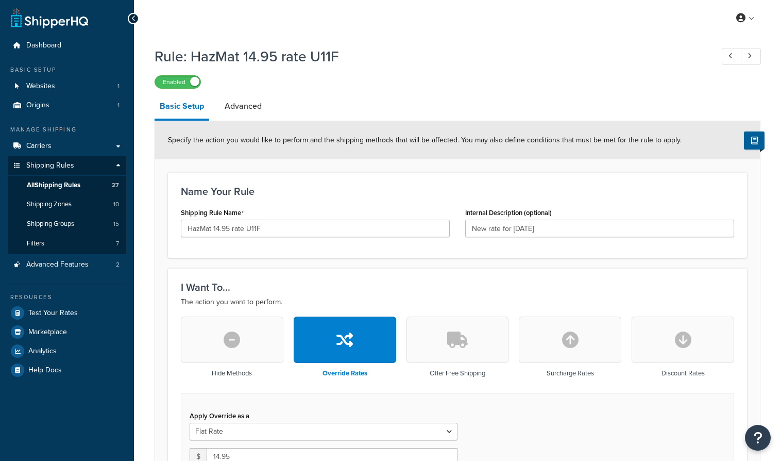
select select "LOCATION"
click at [246, 229] on input "HazMat 14.95 rate U11F" at bounding box center [315, 229] width 269 height 18
type input "HazMat 14.95 rate & U11F"
click at [451, 73] on div "Rule: HazMat 14.95 rate U11F Enabled" at bounding box center [458, 64] width 606 height 47
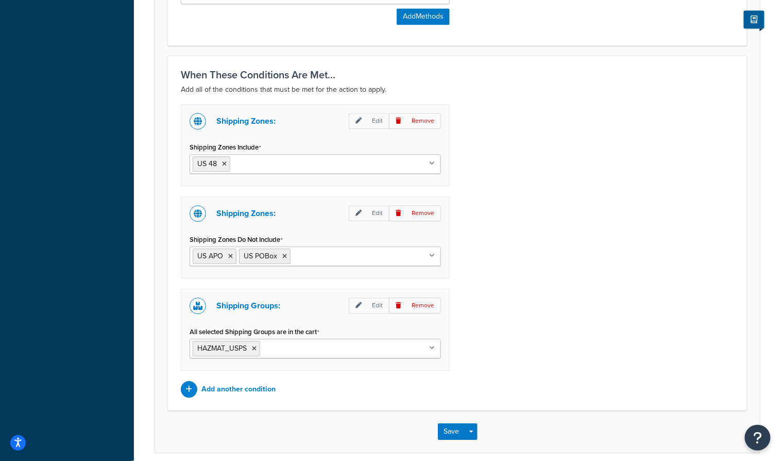
scroll to position [717, 0]
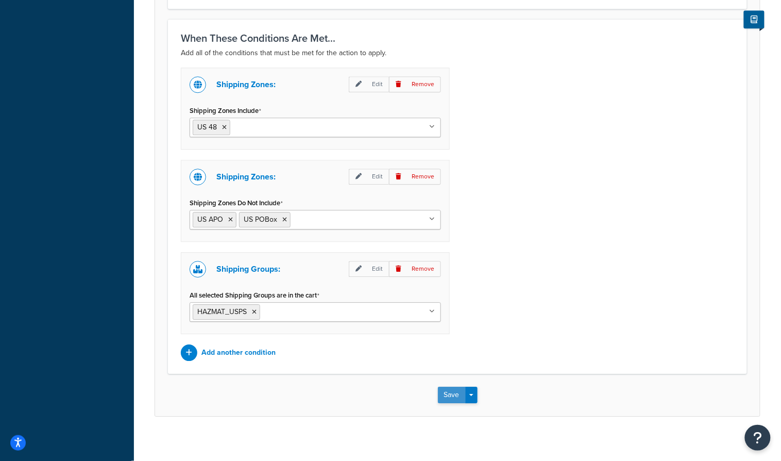
click at [449, 389] on button "Save" at bounding box center [452, 394] width 28 height 16
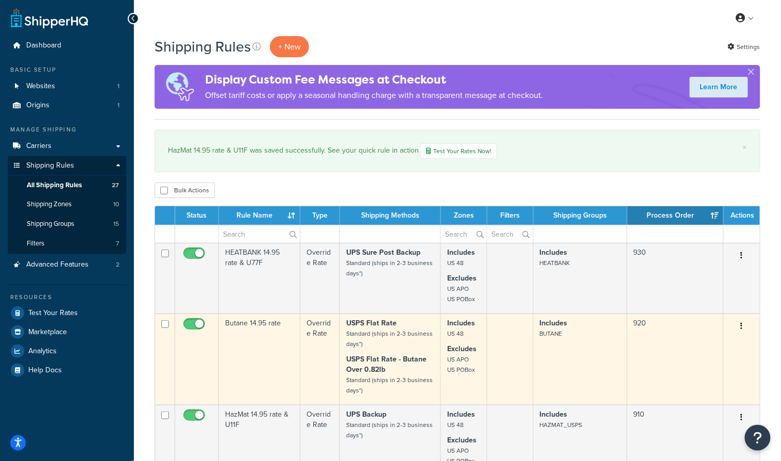
click at [258, 323] on td "Butane 14.95 rate" at bounding box center [259, 358] width 81 height 91
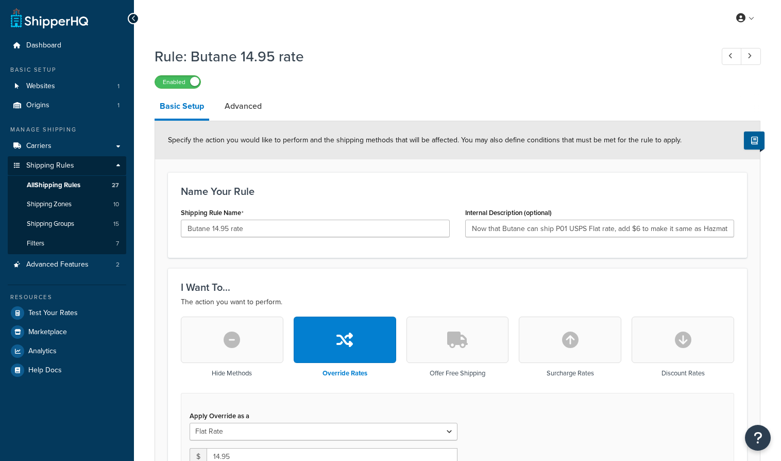
select select "LOCATION"
click at [274, 226] on input "Butane 14.95 rate" at bounding box center [315, 229] width 269 height 18
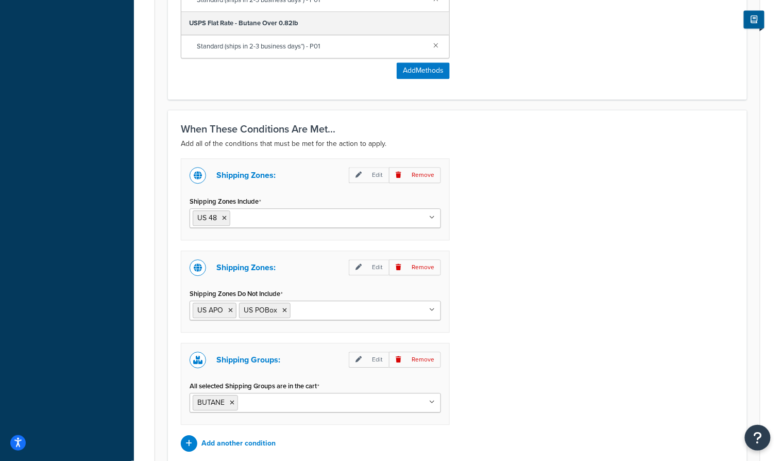
scroll to position [763, 0]
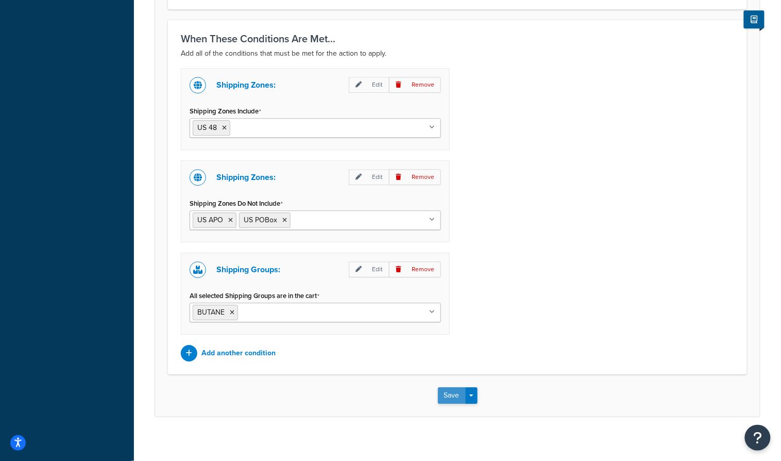
type input "Butane 14.95 rate & P01"
click at [451, 387] on button "Save" at bounding box center [452, 395] width 28 height 16
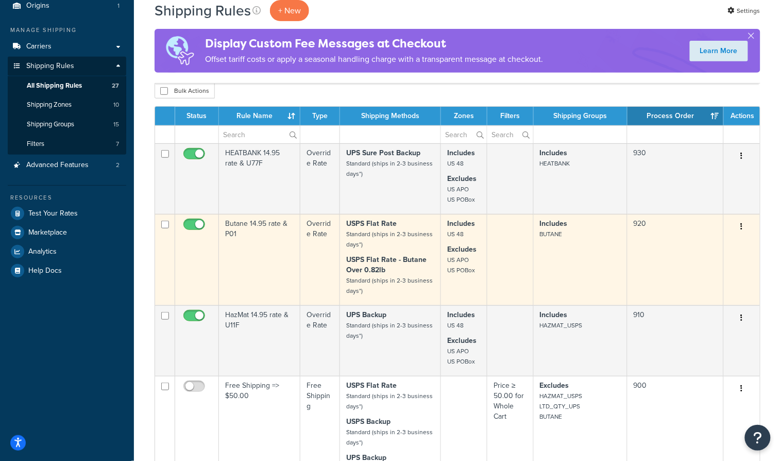
scroll to position [107, 0]
